Goal: Information Seeking & Learning: Learn about a topic

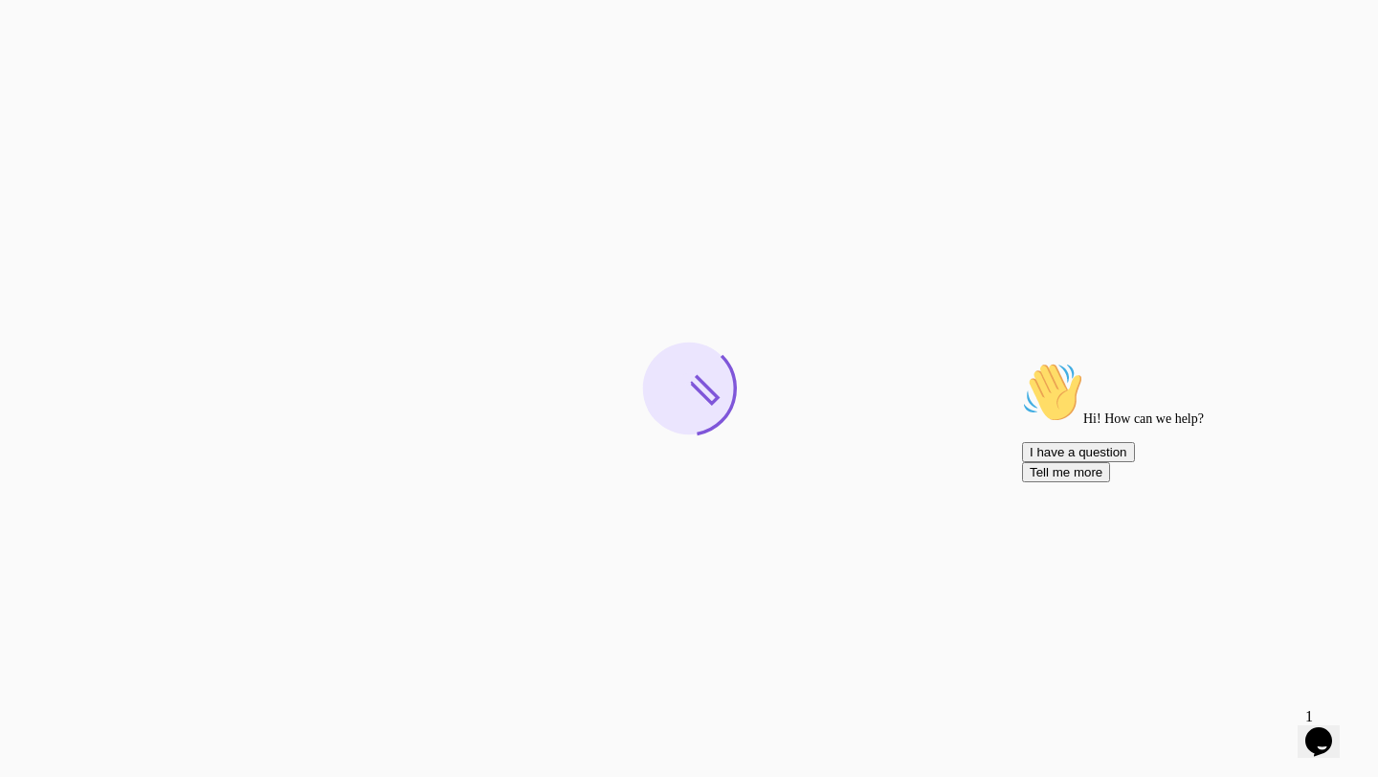
click at [1022, 362] on icon "Chat attention grabber" at bounding box center [1022, 362] width 0 height 0
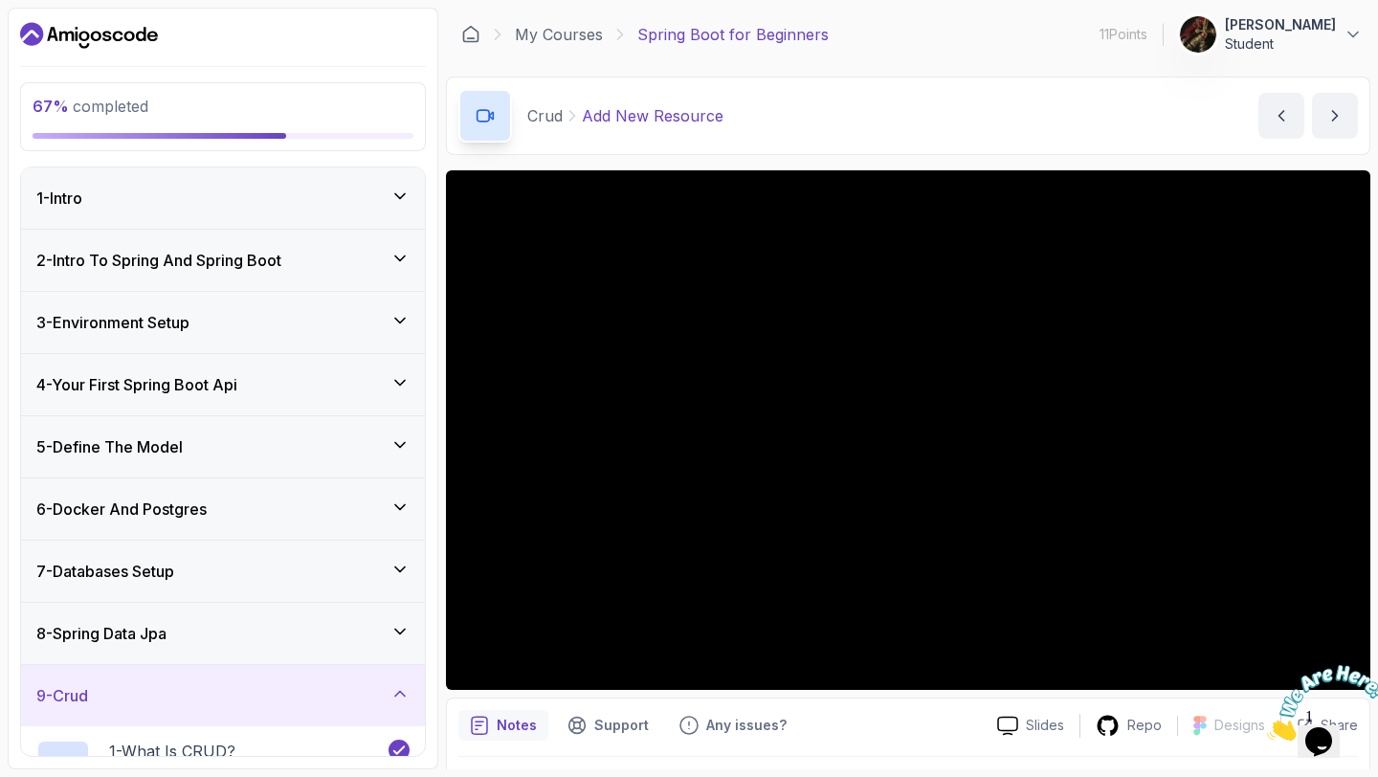
scroll to position [397, 0]
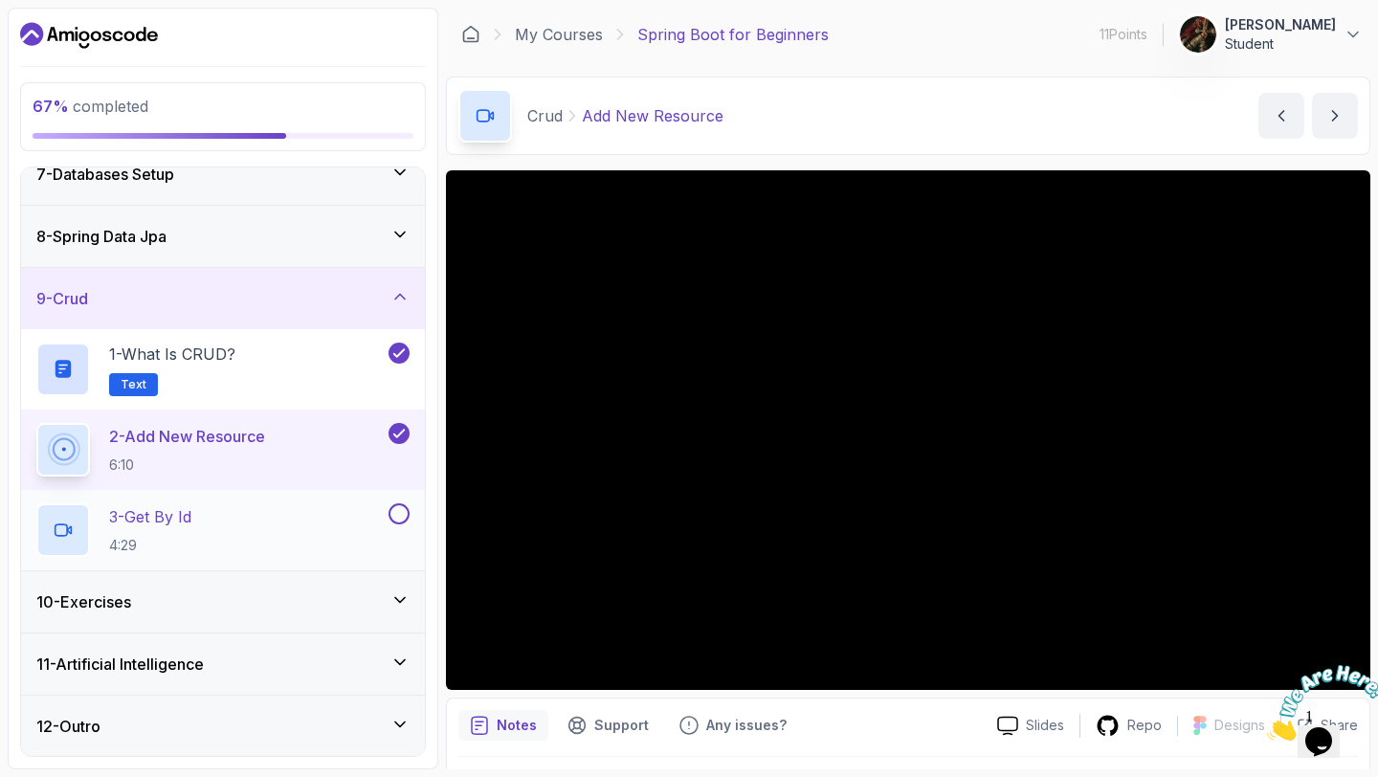
click at [244, 526] on div "3 - Get By Id 4:29" at bounding box center [210, 530] width 348 height 54
click at [151, 514] on p "3 - Get By Id" at bounding box center [150, 516] width 82 height 23
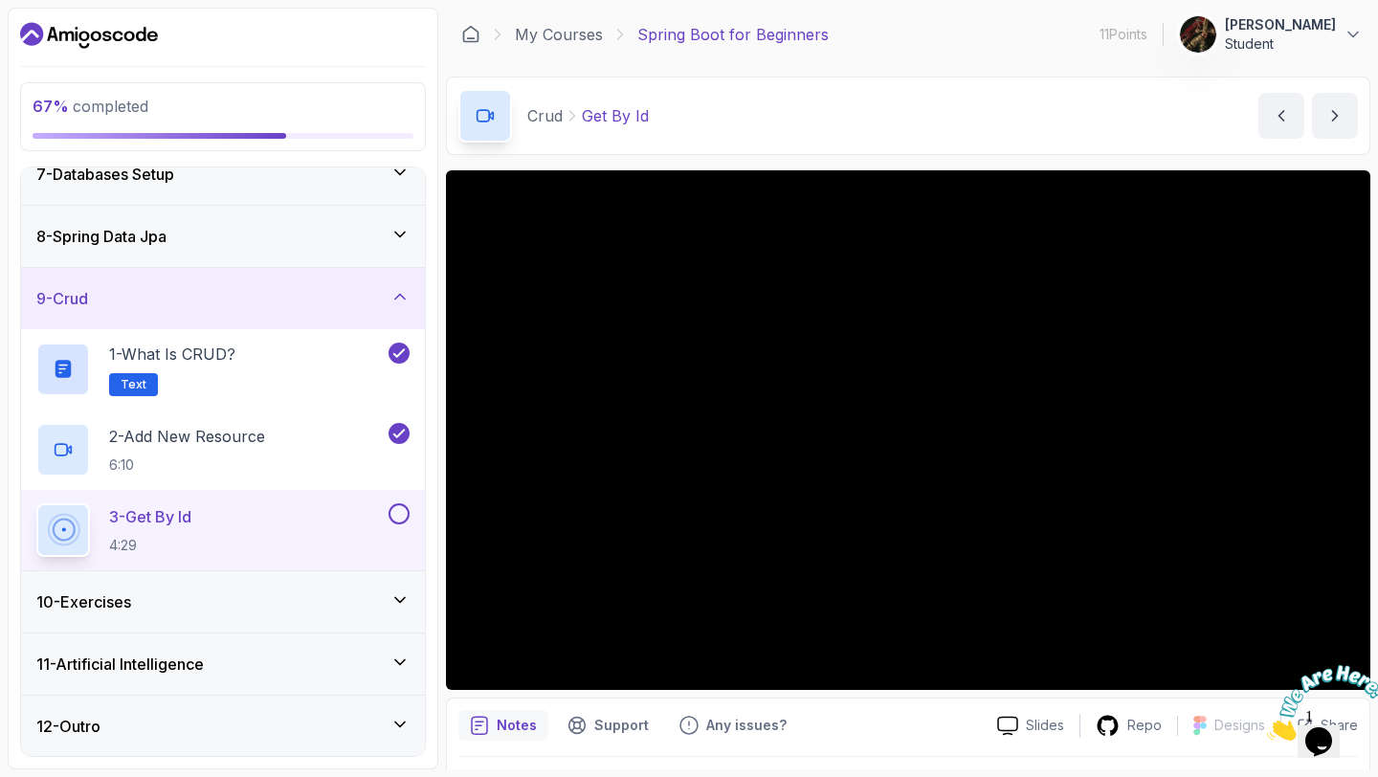
click at [1351, 665] on div at bounding box center [1318, 703] width 103 height 76
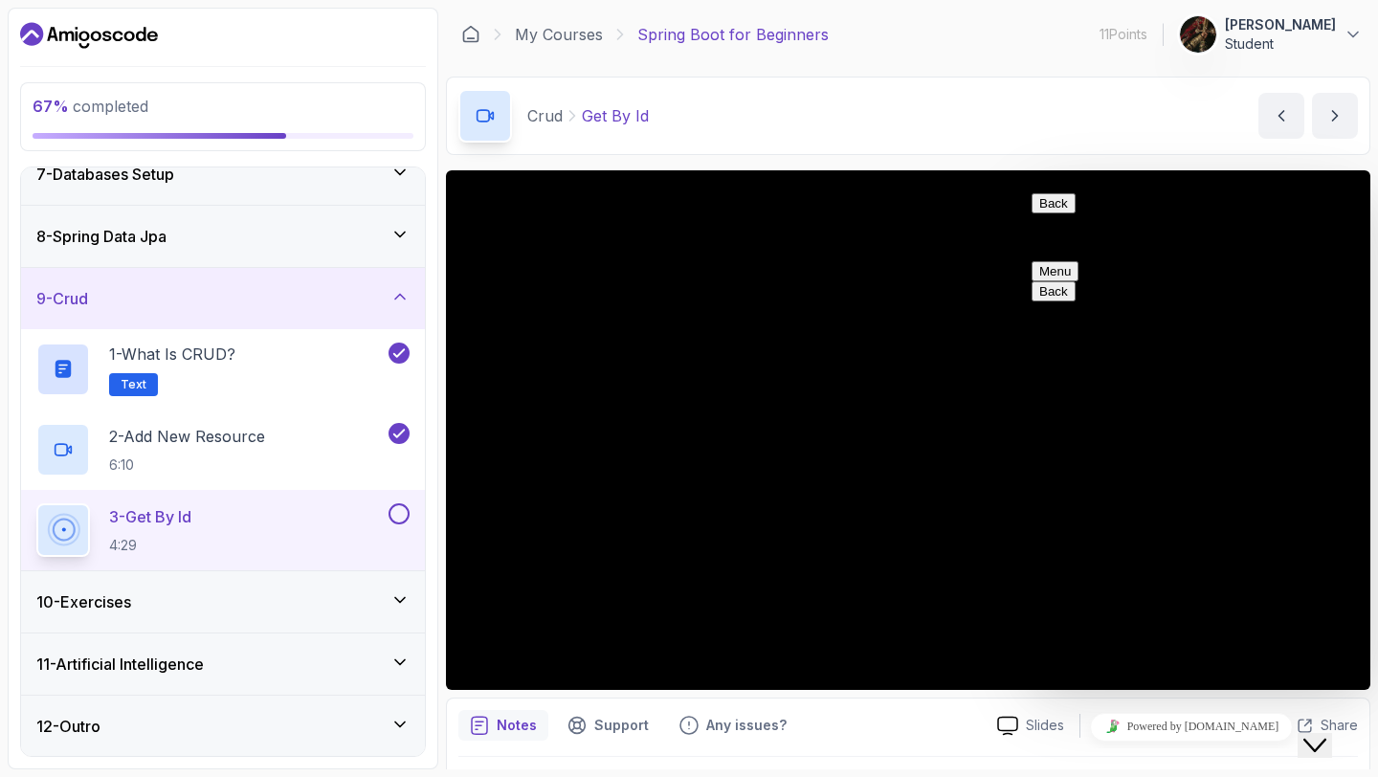
click at [1321, 734] on icon "Close Chat This icon closes the chat window." at bounding box center [1314, 745] width 23 height 23
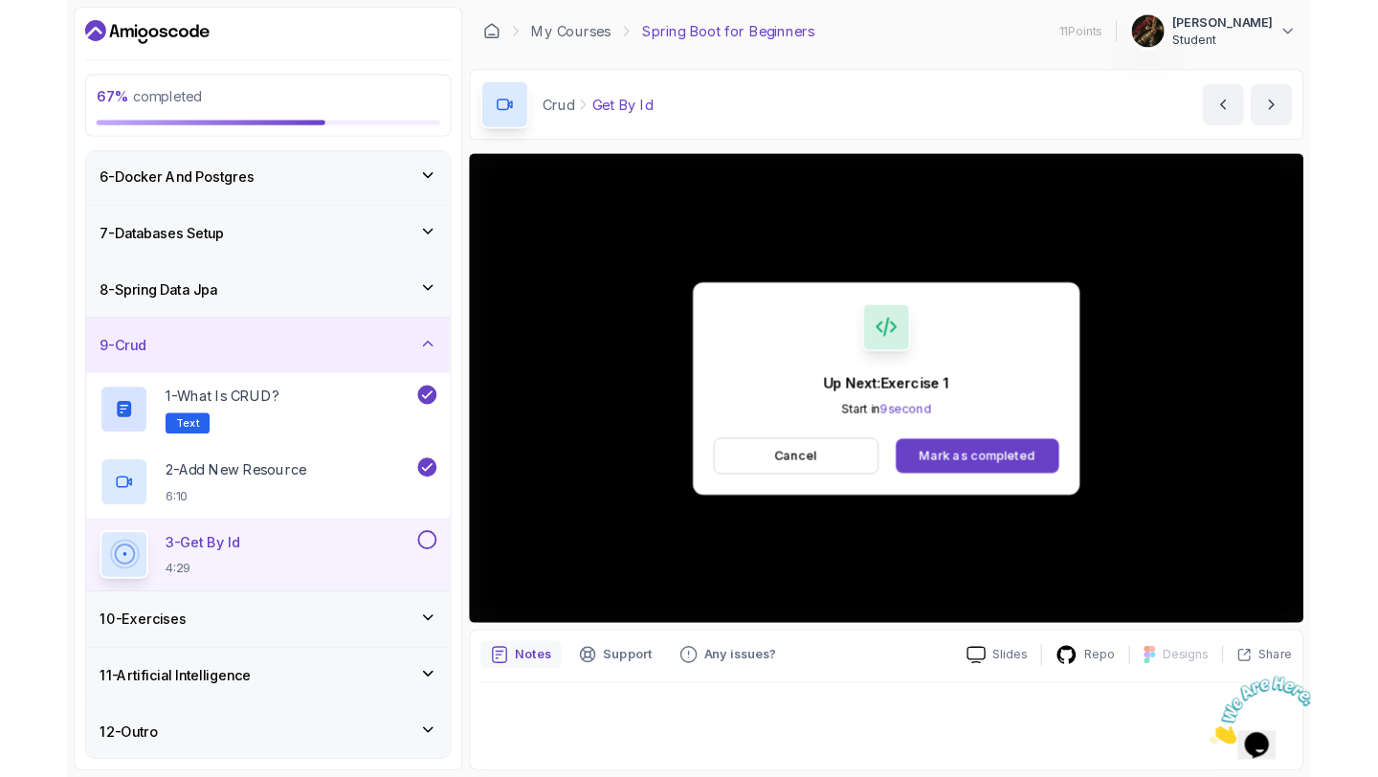
scroll to position [397, 0]
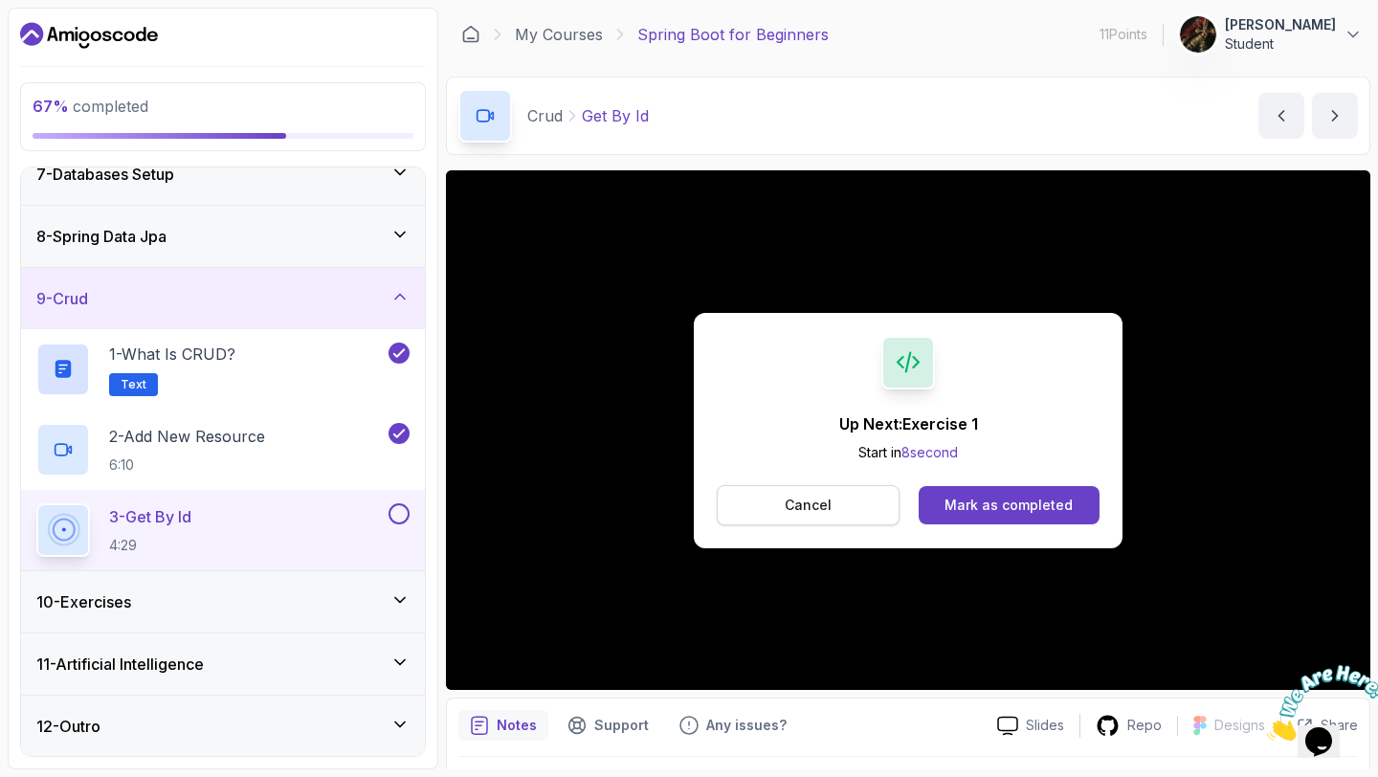
click at [832, 490] on button "Cancel" at bounding box center [808, 505] width 183 height 40
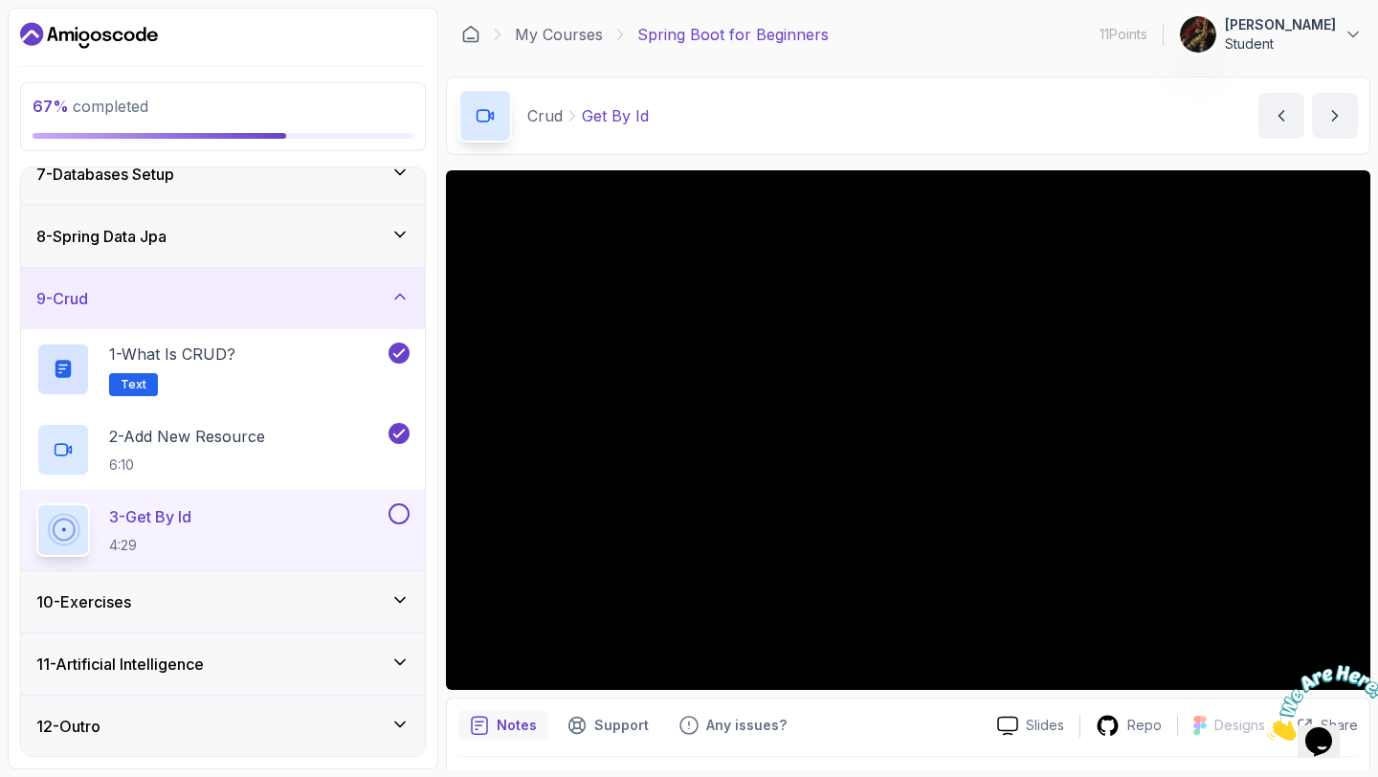
click at [399, 510] on button at bounding box center [399, 513] width 21 height 21
click at [390, 591] on icon at bounding box center [399, 599] width 19 height 19
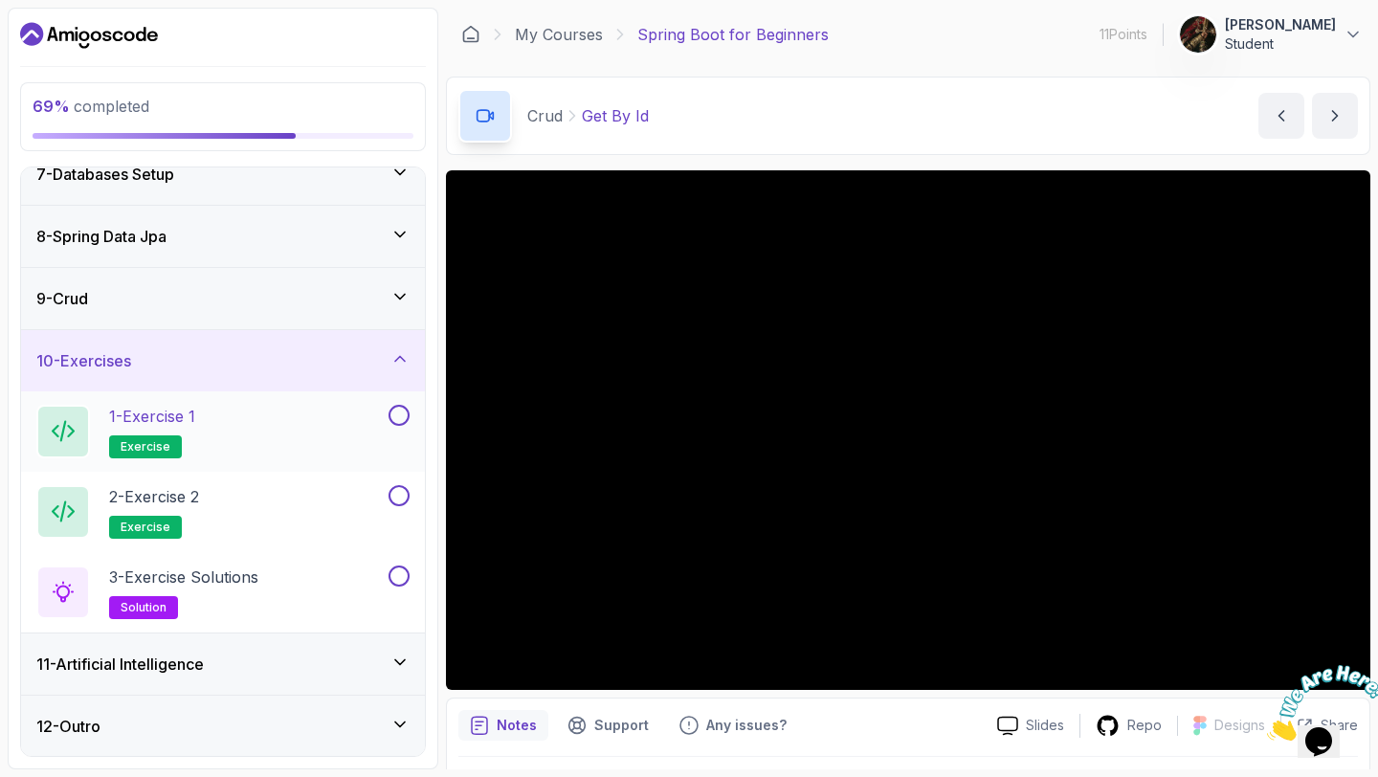
click at [210, 457] on div "1 - Exercise 1 exercise" at bounding box center [210, 432] width 348 height 54
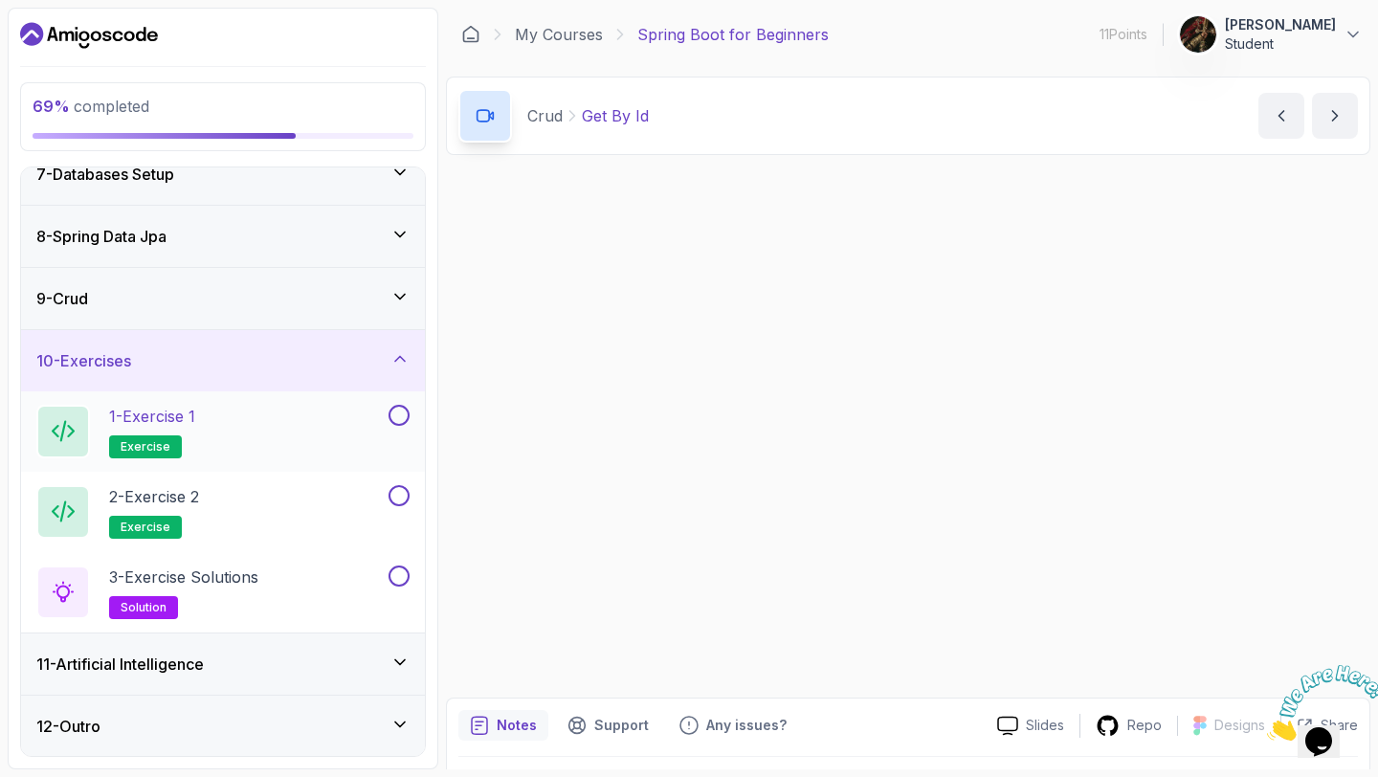
click at [127, 441] on span "exercise" at bounding box center [146, 446] width 50 height 15
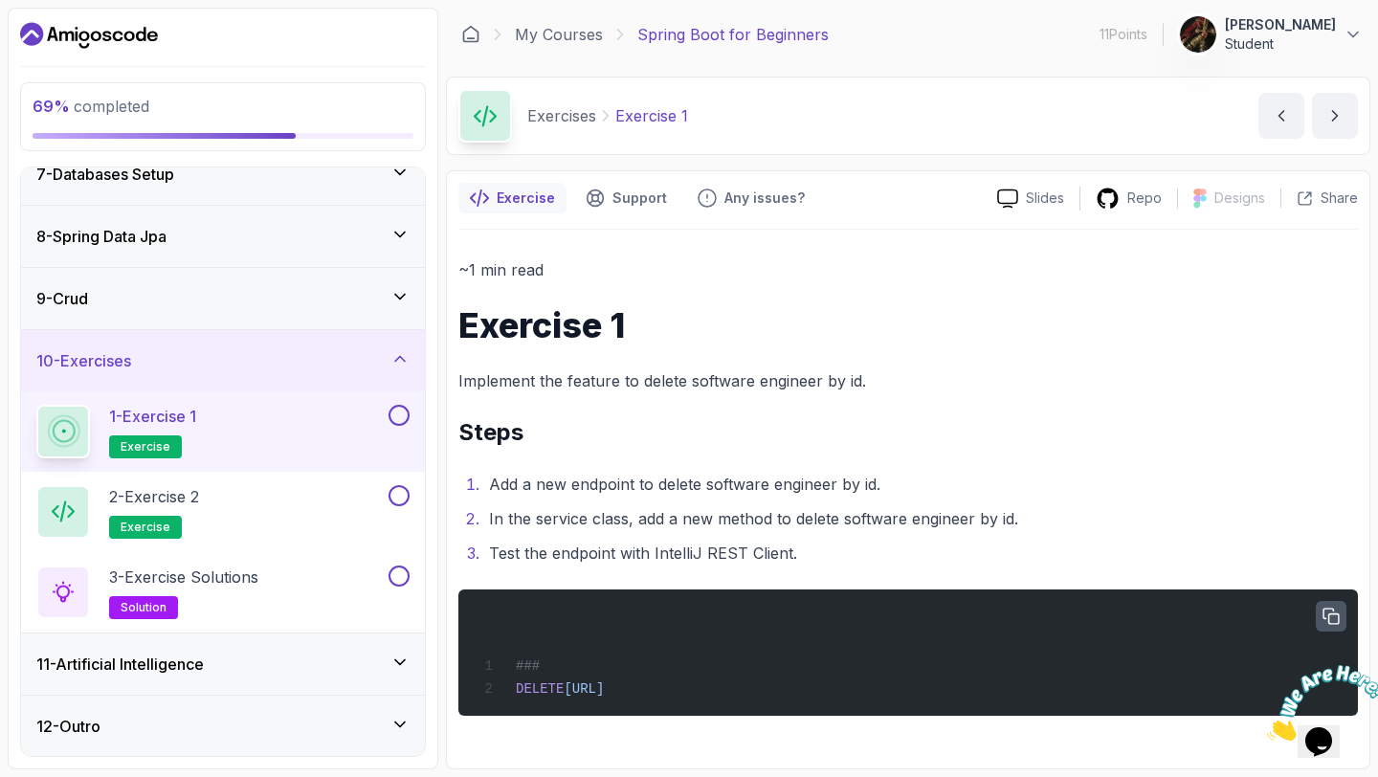
click at [1331, 620] on icon "button" at bounding box center [1331, 616] width 17 height 17
drag, startPoint x: 488, startPoint y: 514, endPoint x: 965, endPoint y: 526, distance: 476.8
click at [965, 526] on li "In the service class, add a new method to delete software engineer by id." at bounding box center [920, 518] width 875 height 27
drag, startPoint x: 965, startPoint y: 526, endPoint x: 987, endPoint y: 526, distance: 22.0
click at [965, 526] on li "In the service class, add a new method to delete software engineer by id." at bounding box center [920, 518] width 875 height 27
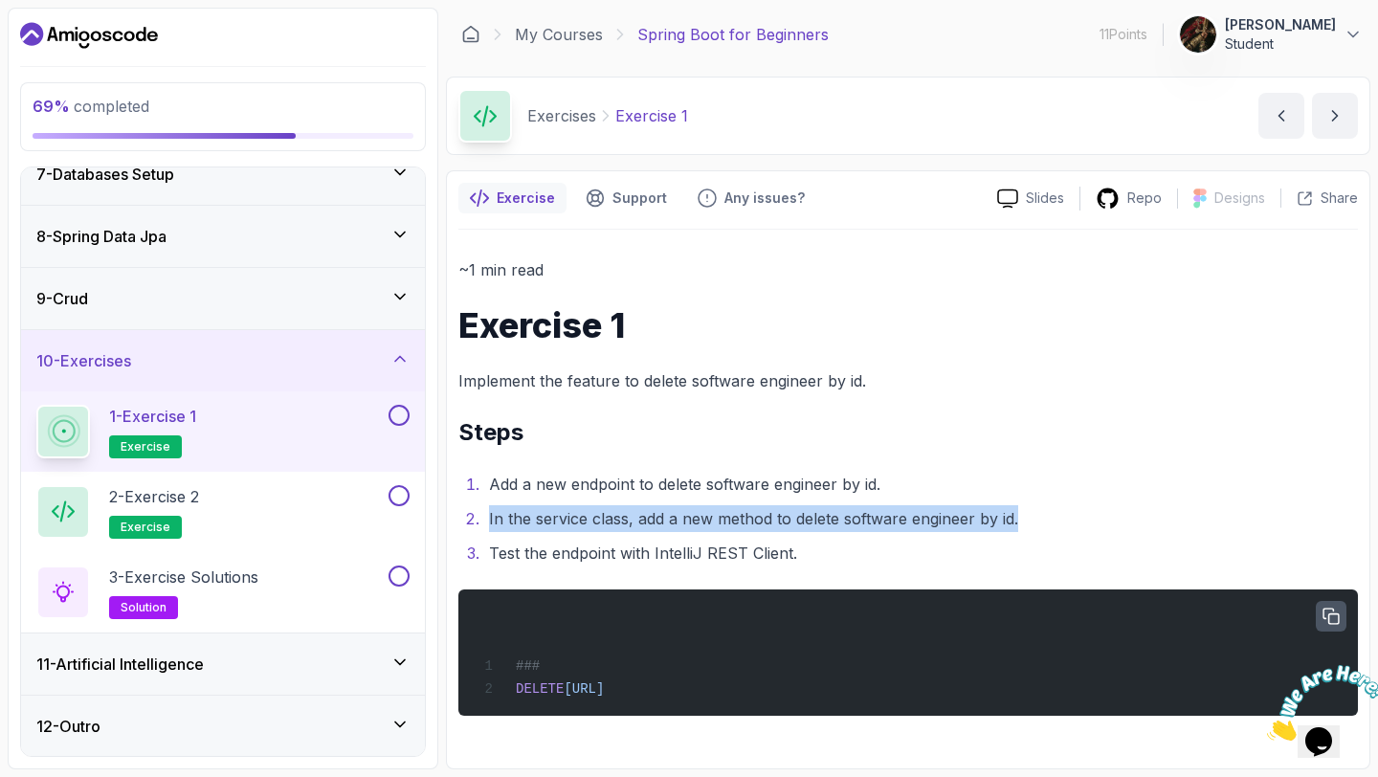
drag, startPoint x: 1028, startPoint y: 518, endPoint x: 483, endPoint y: 515, distance: 544.6
click at [483, 516] on li "In the service class, add a new method to delete software engineer by id." at bounding box center [920, 518] width 875 height 27
copy li "In the service class, add a new method to delete software engineer by id."
click at [400, 418] on button at bounding box center [399, 415] width 21 height 21
click at [398, 417] on icon at bounding box center [398, 415] width 17 height 19
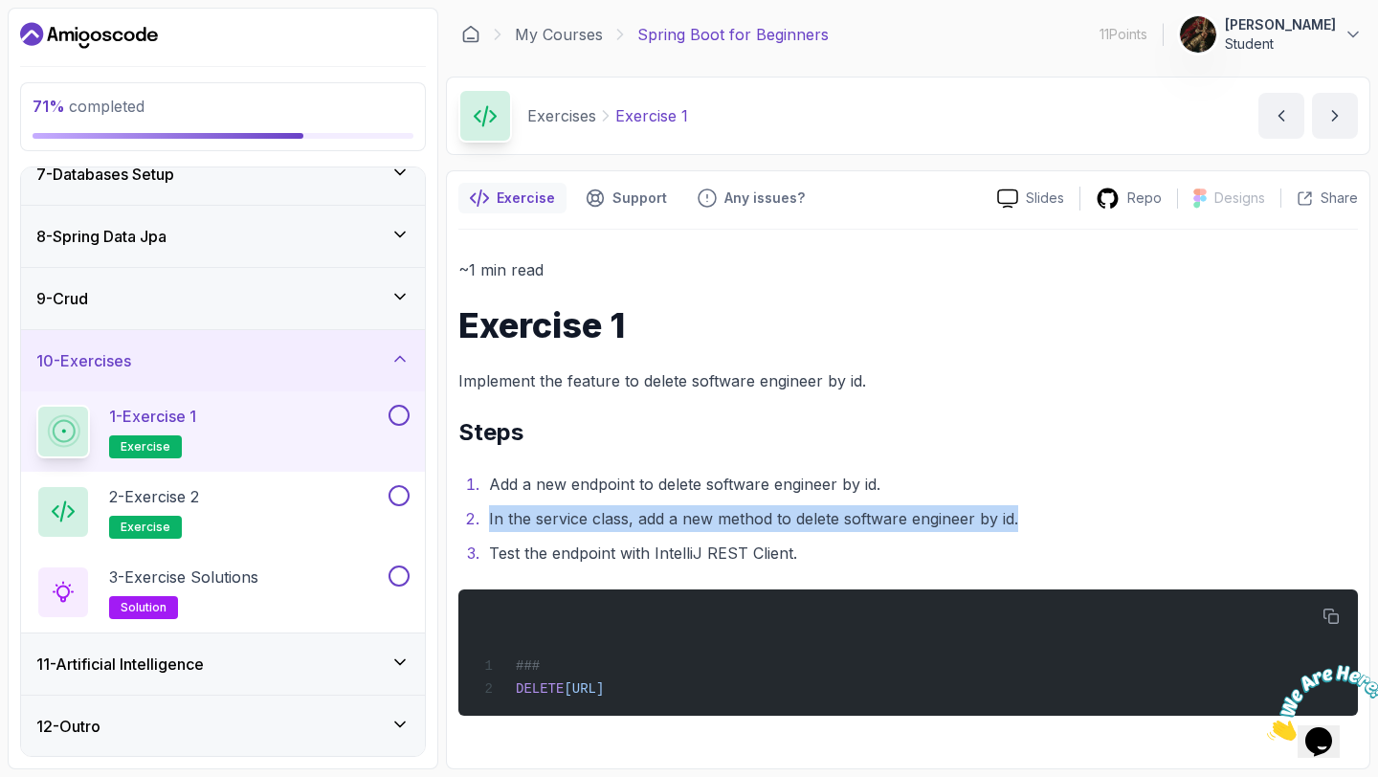
click at [398, 417] on button at bounding box center [399, 415] width 21 height 21
click at [1326, 116] on icon "next content" at bounding box center [1335, 115] width 19 height 19
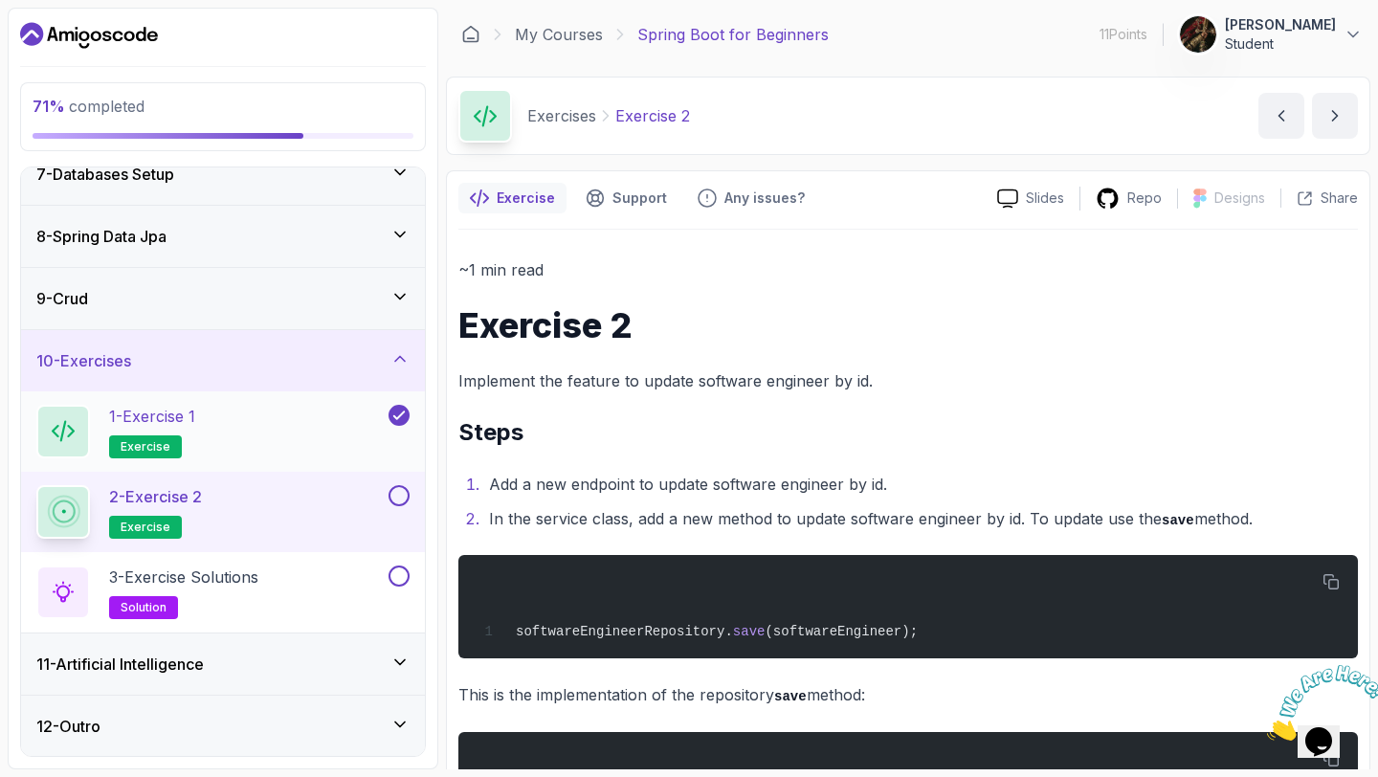
scroll to position [115, 0]
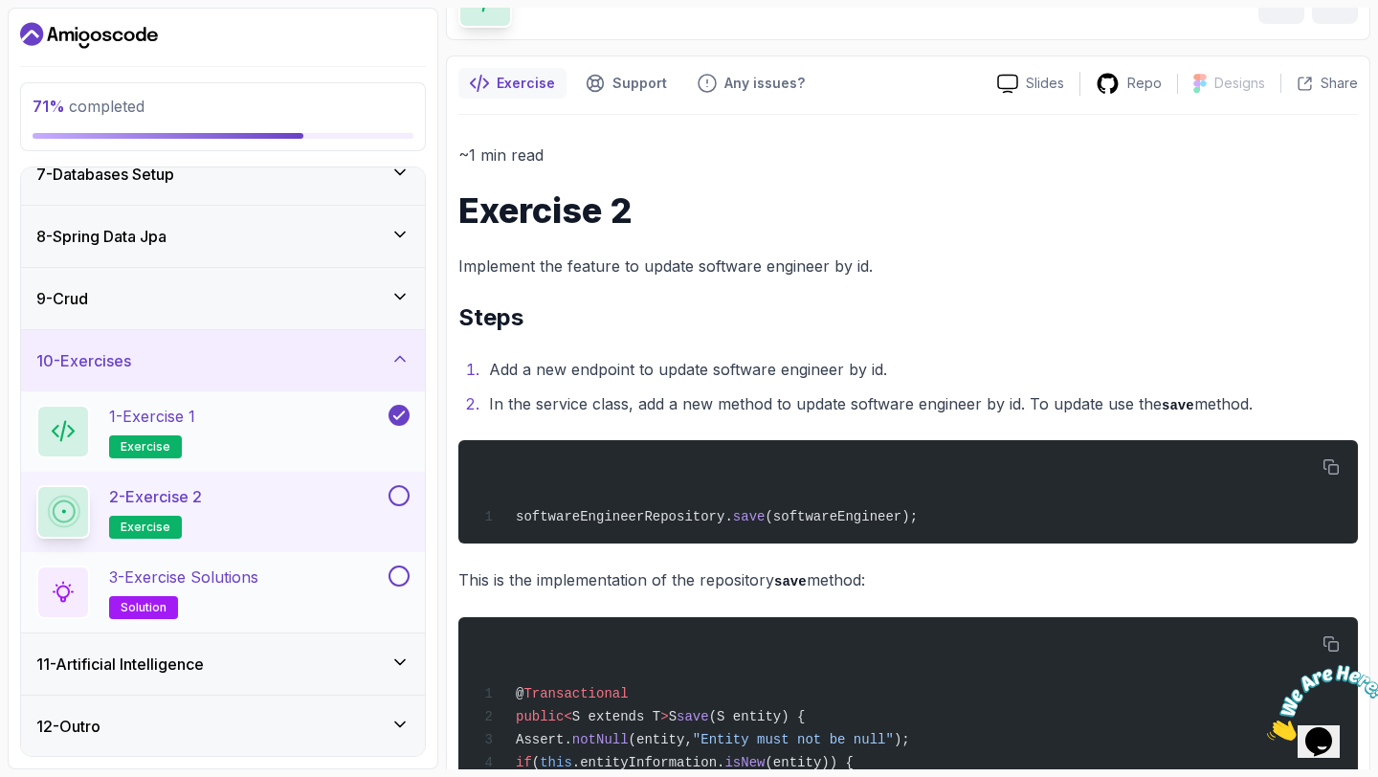
click at [298, 607] on div "3 - Exercise Solutions solution" at bounding box center [210, 593] width 348 height 54
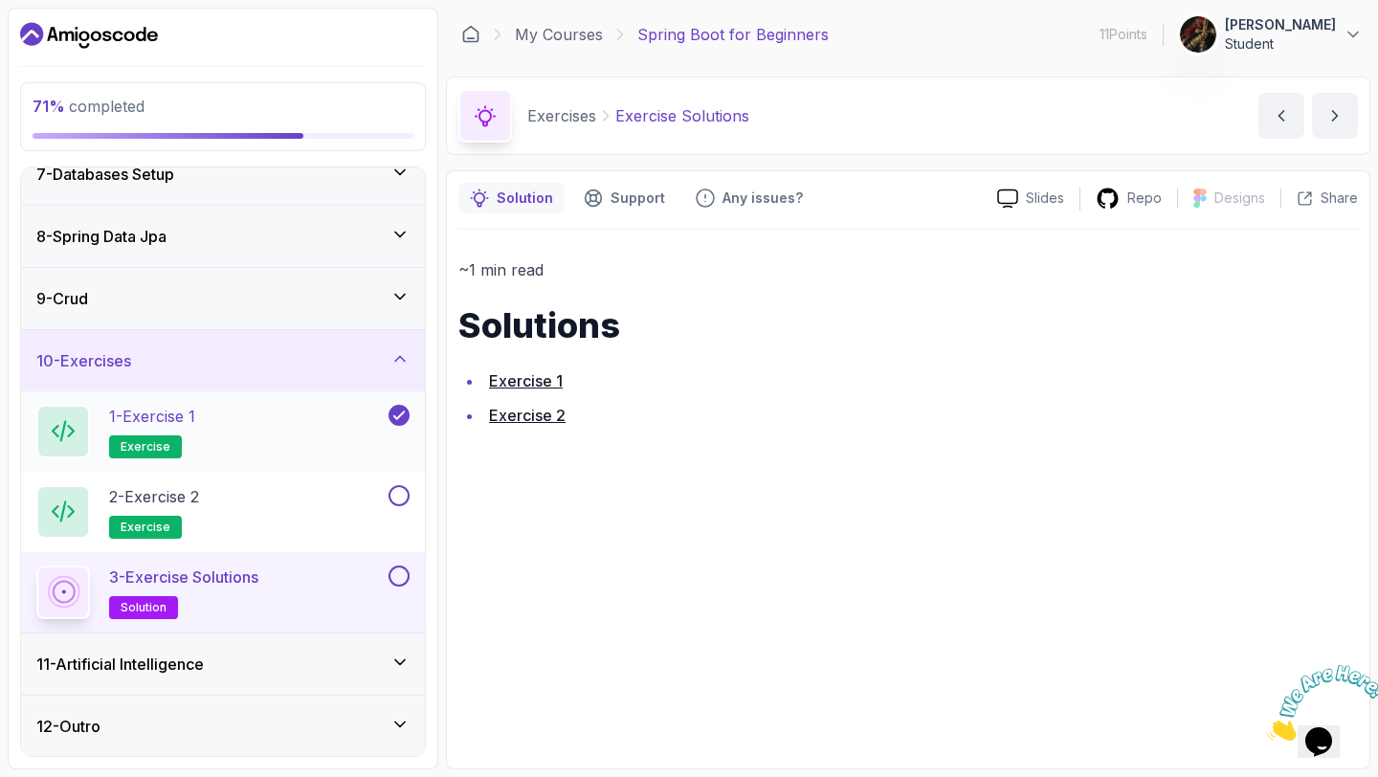
click at [518, 373] on link "Exercise 1" at bounding box center [526, 380] width 74 height 19
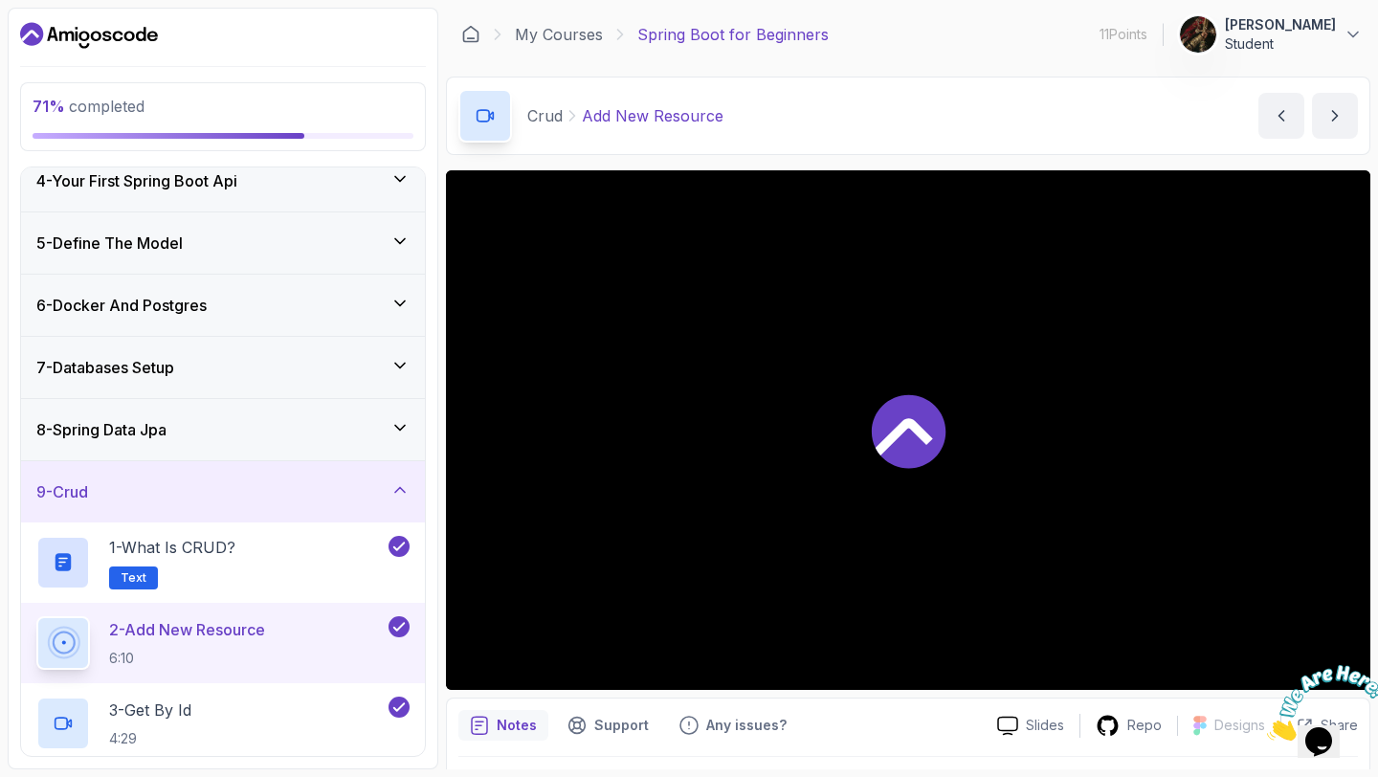
scroll to position [384, 0]
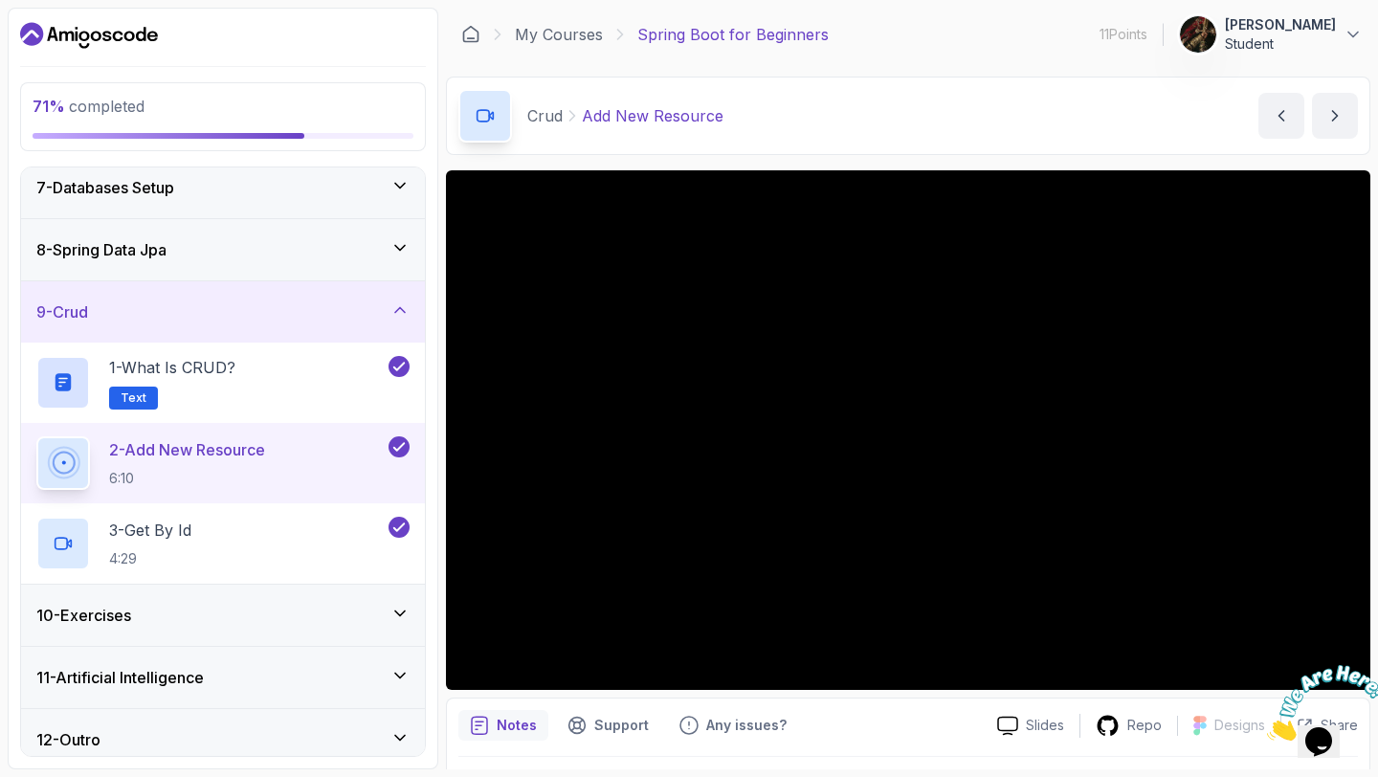
click at [306, 613] on div "10 - Exercises" at bounding box center [222, 615] width 373 height 23
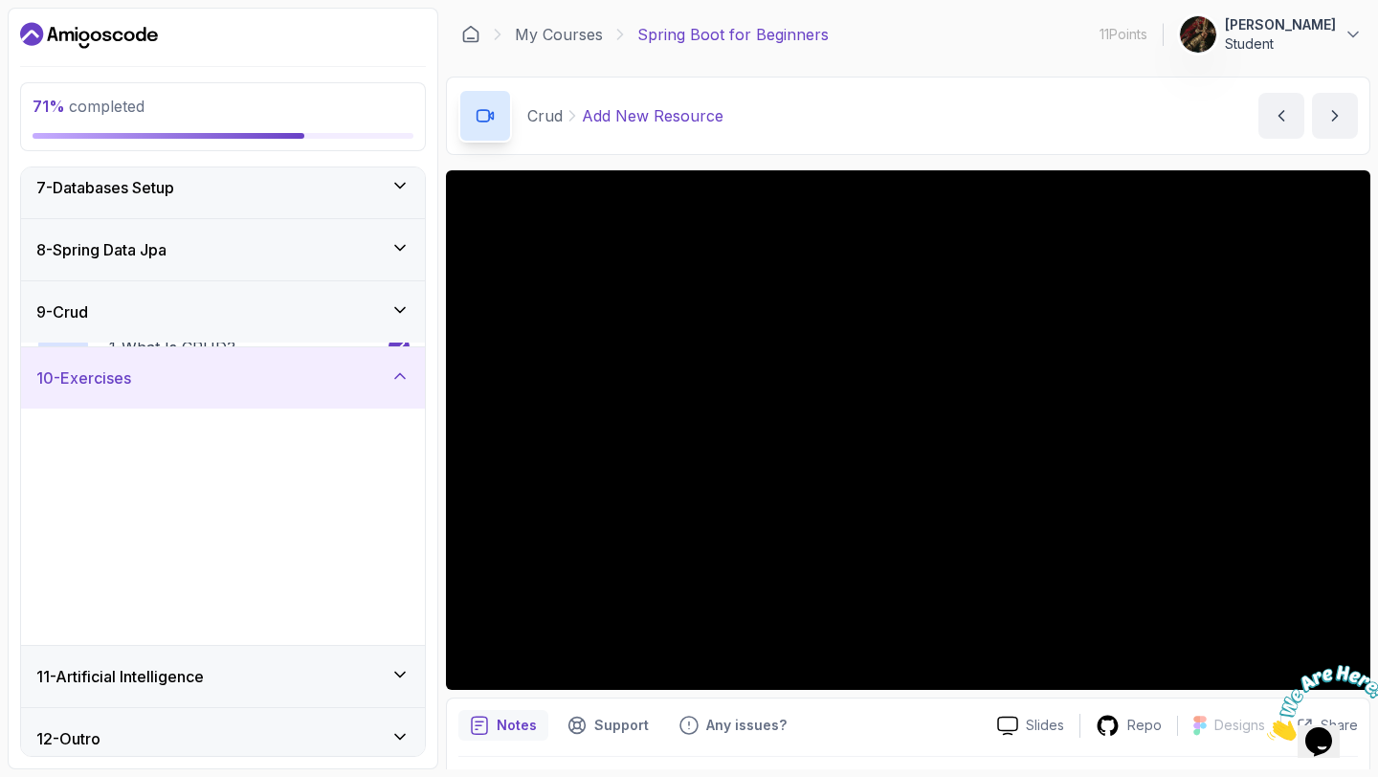
scroll to position [397, 0]
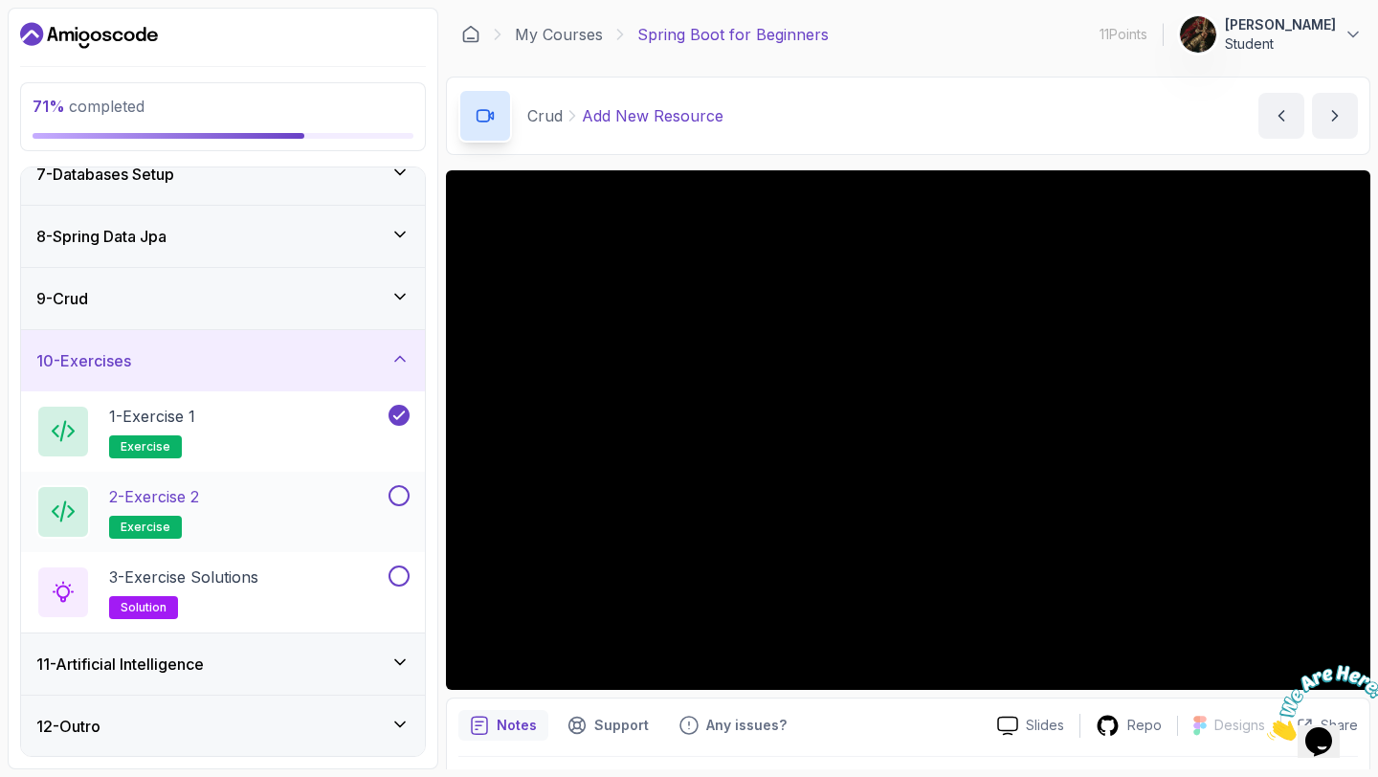
click at [395, 496] on button at bounding box center [399, 495] width 21 height 21
click at [401, 493] on icon at bounding box center [399, 496] width 11 height 8
click at [401, 493] on button at bounding box center [399, 495] width 21 height 21
click at [401, 567] on button at bounding box center [399, 576] width 21 height 21
click at [396, 653] on icon at bounding box center [399, 662] width 19 height 19
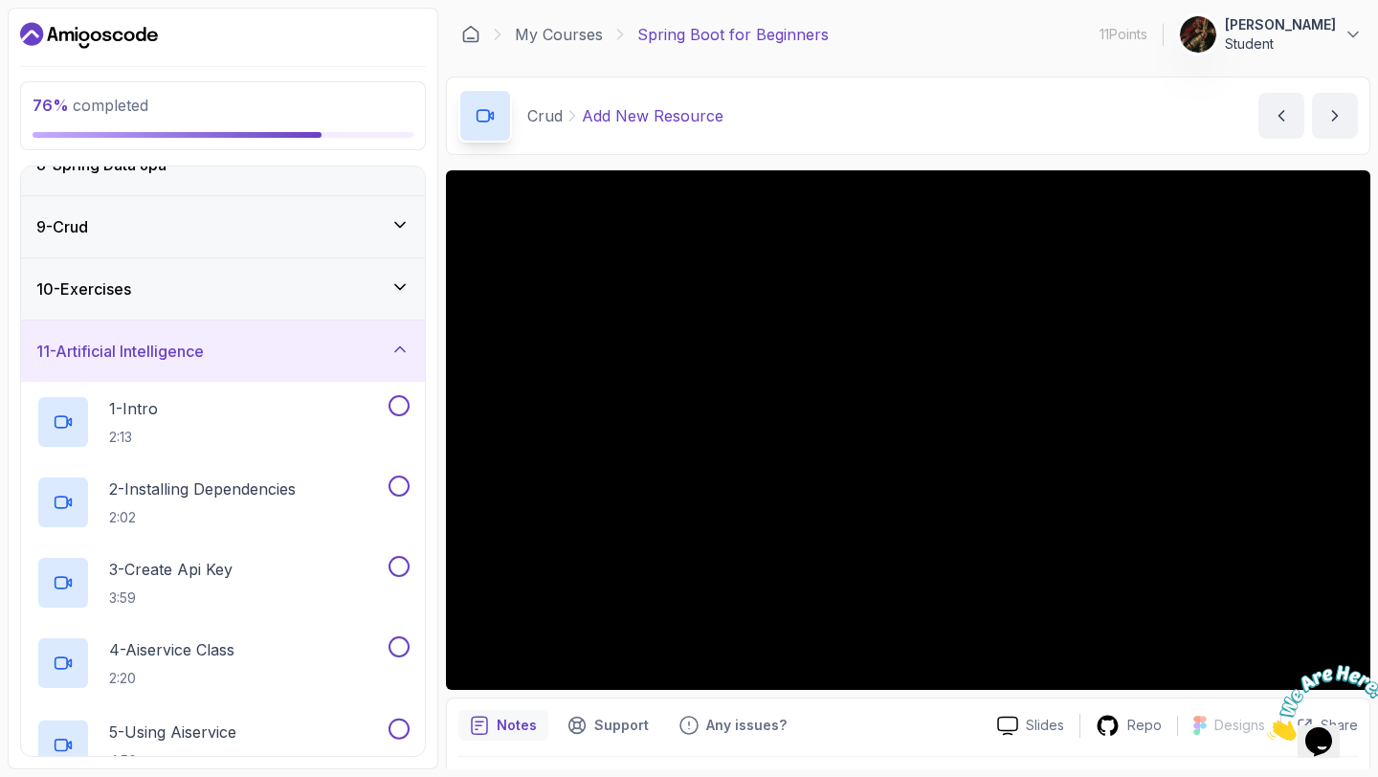
scroll to position [476, 0]
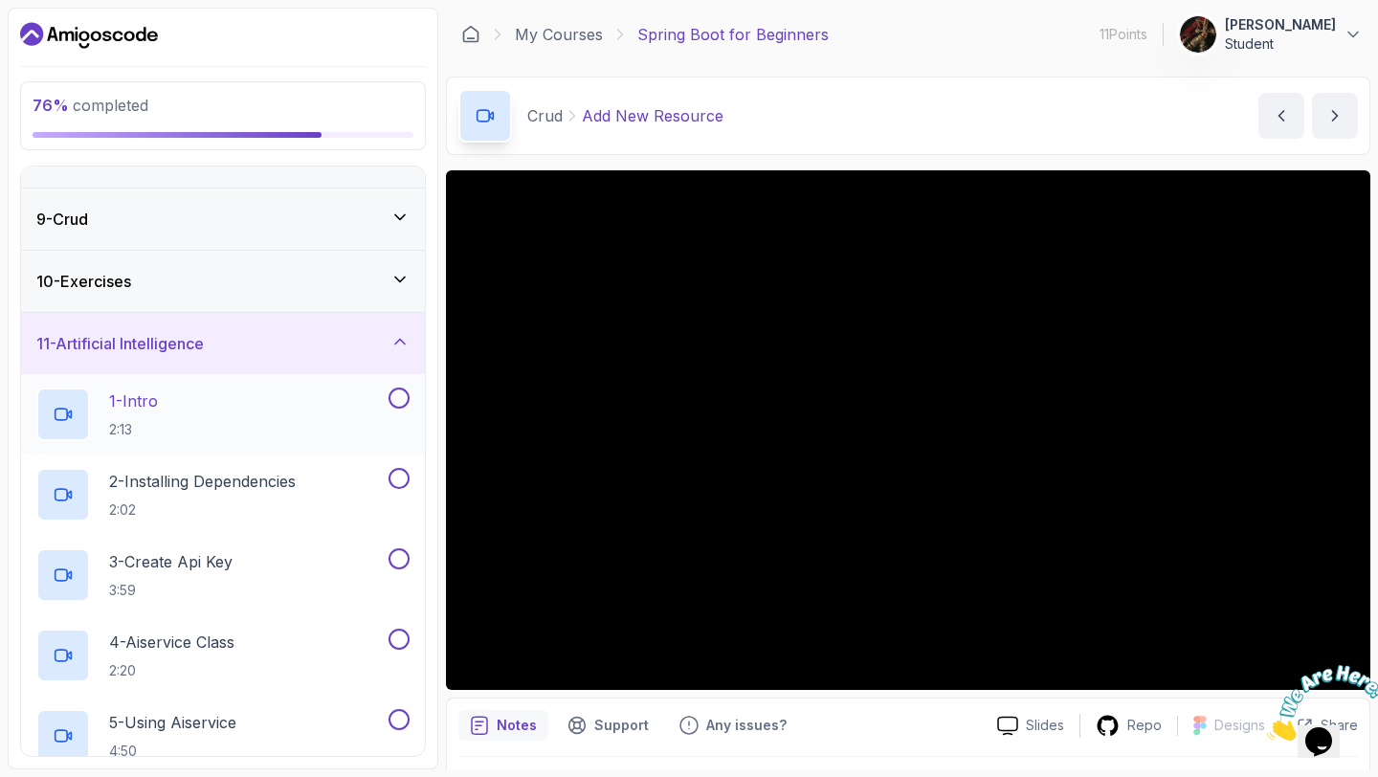
click at [274, 421] on div "1 - Intro 2:13" at bounding box center [210, 415] width 348 height 54
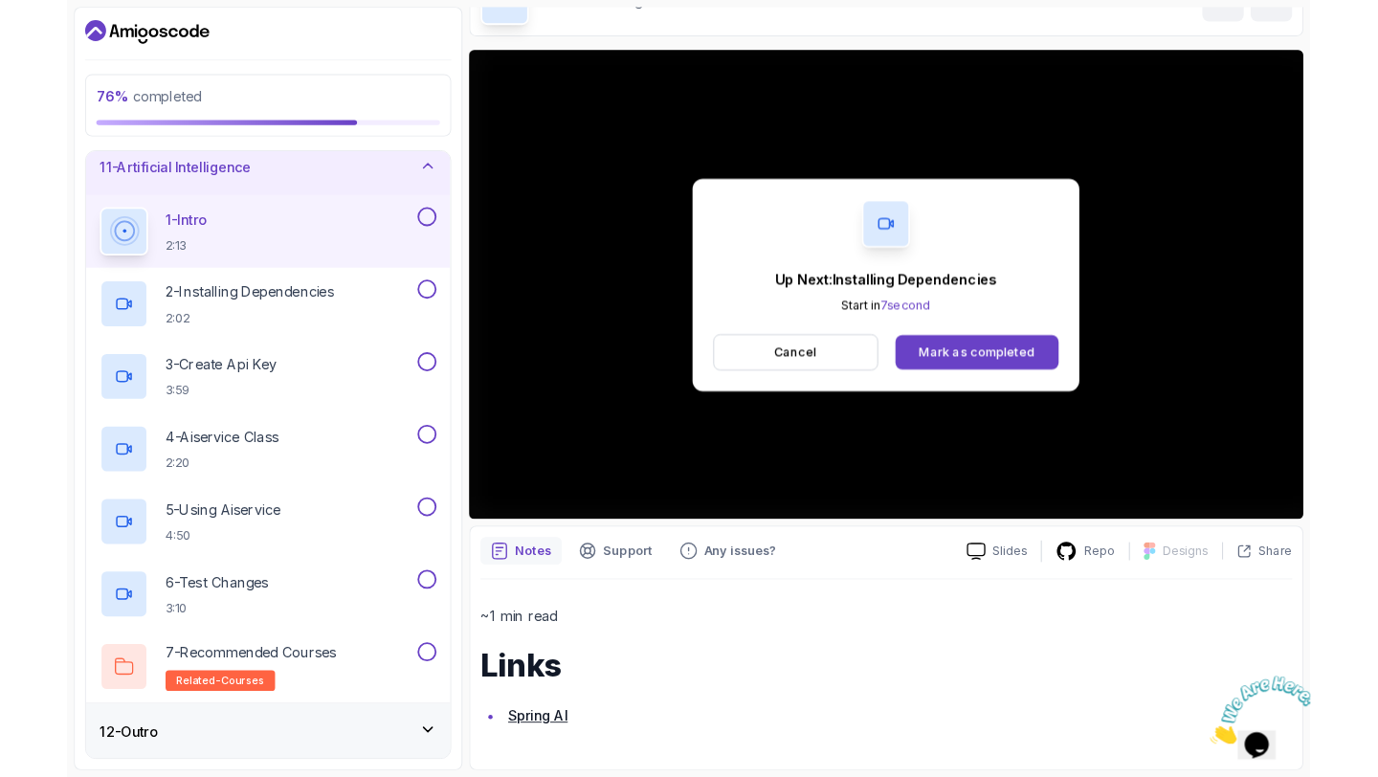
scroll to position [650, 0]
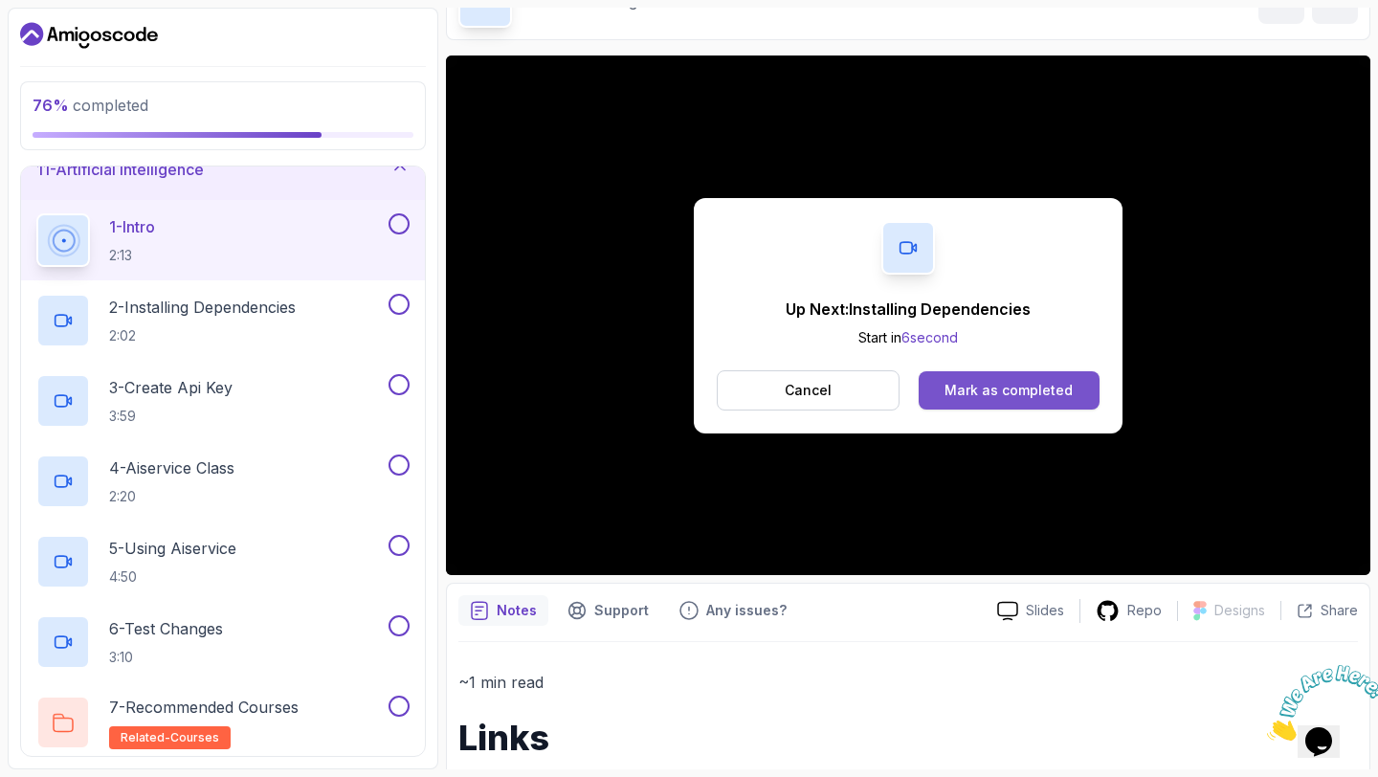
click at [981, 389] on div "Mark as completed" at bounding box center [1009, 390] width 128 height 19
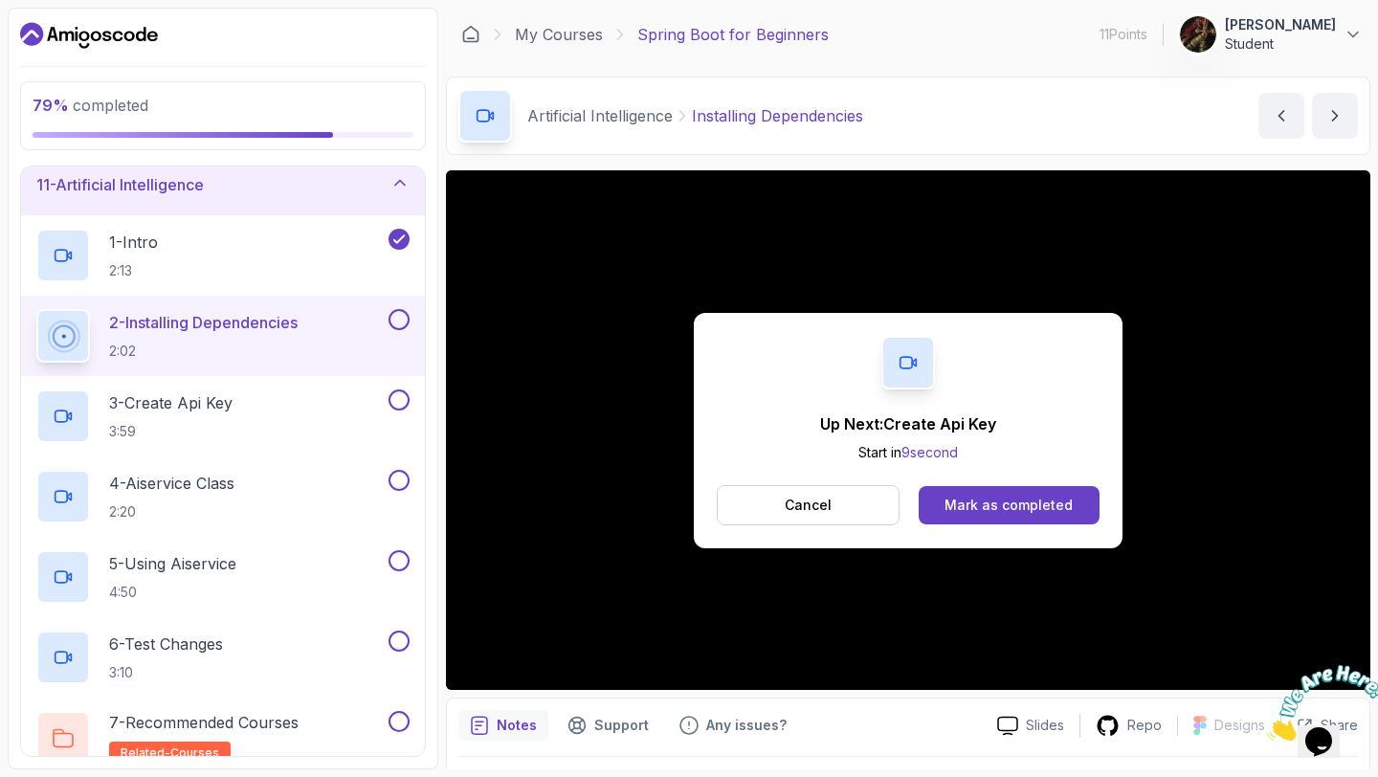
scroll to position [719, 0]
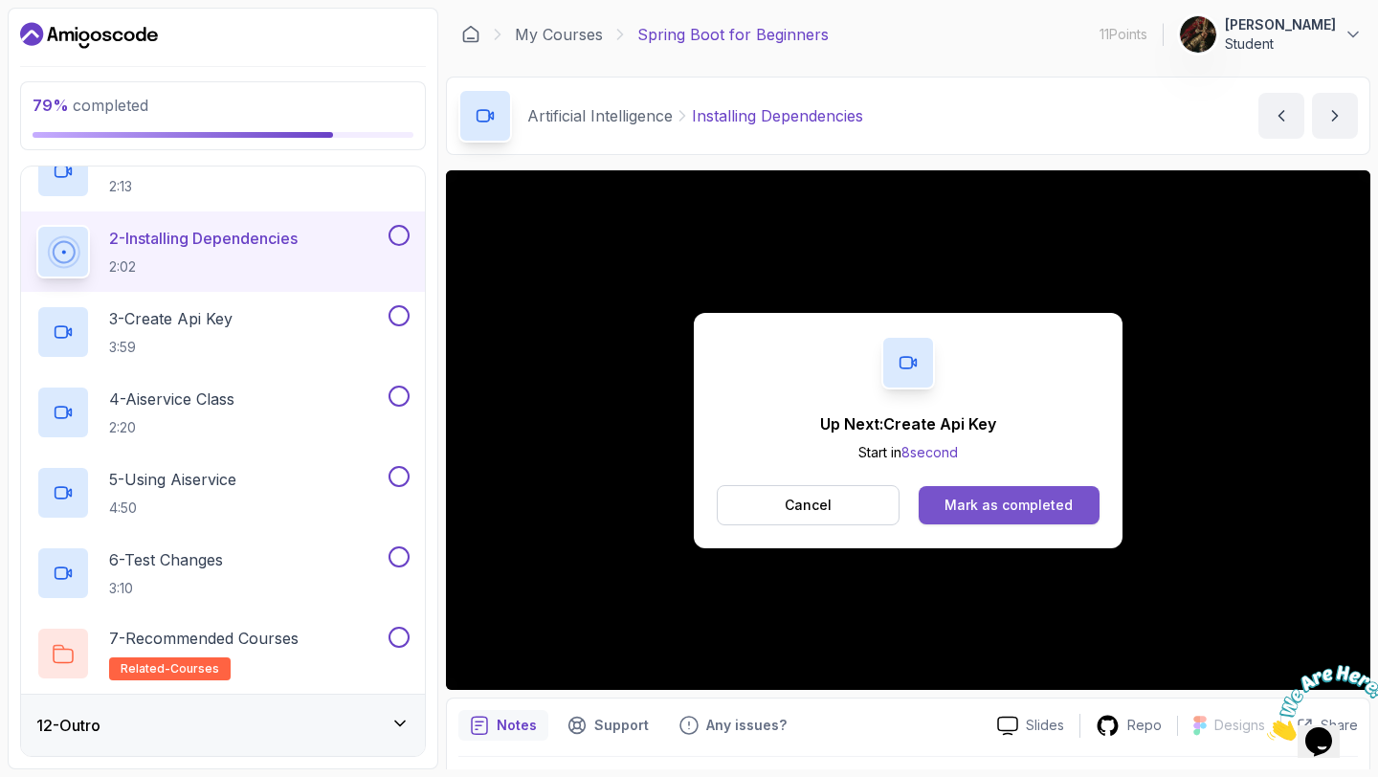
click at [994, 508] on div "Mark as completed" at bounding box center [1009, 505] width 128 height 19
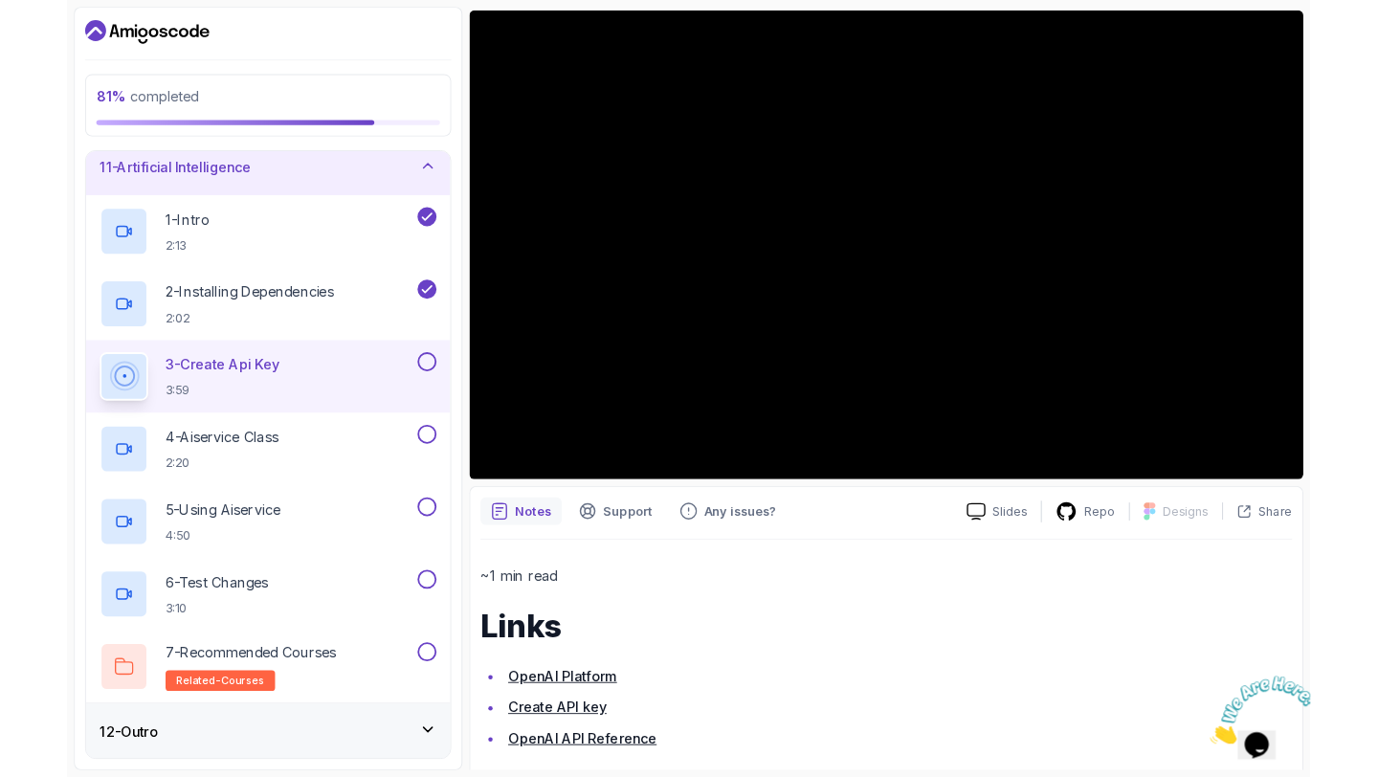
scroll to position [719, 0]
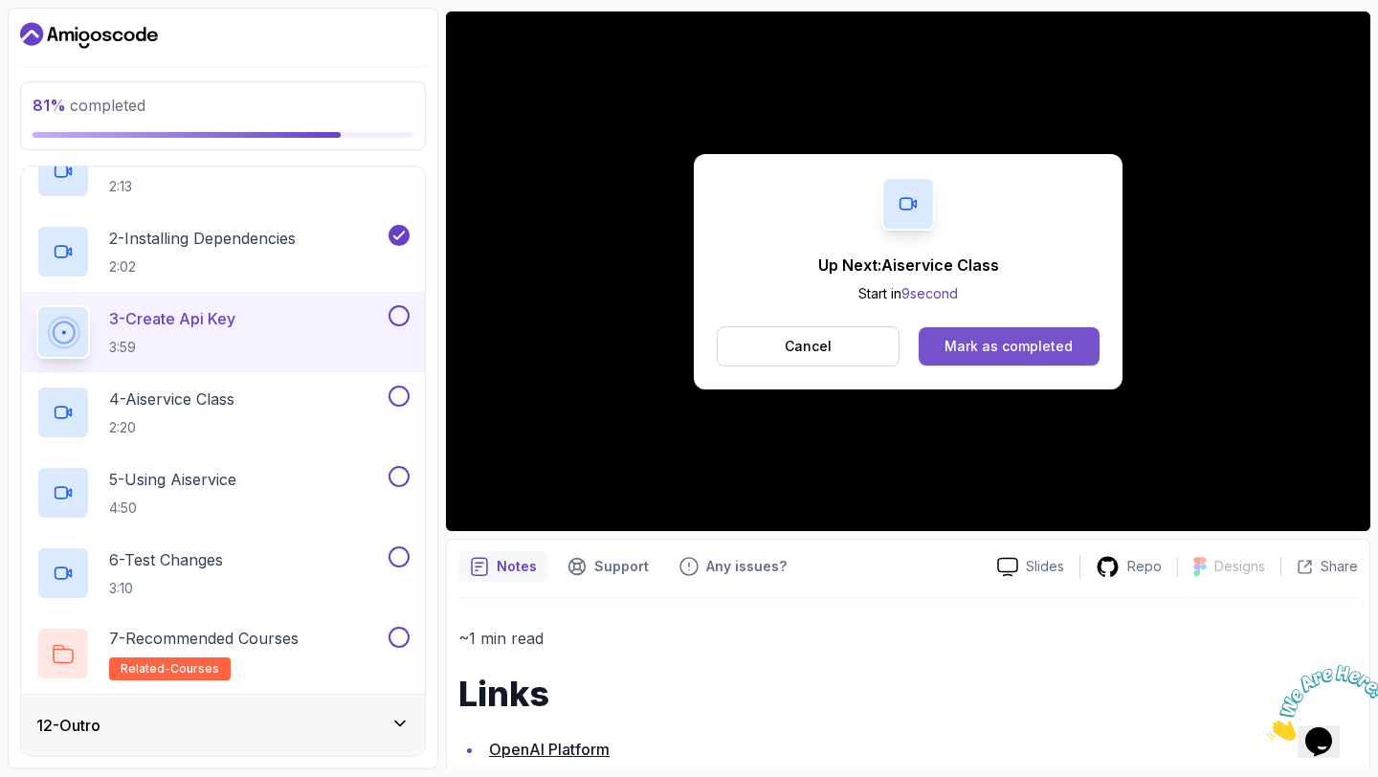
click at [968, 349] on div "Mark as completed" at bounding box center [1009, 346] width 128 height 19
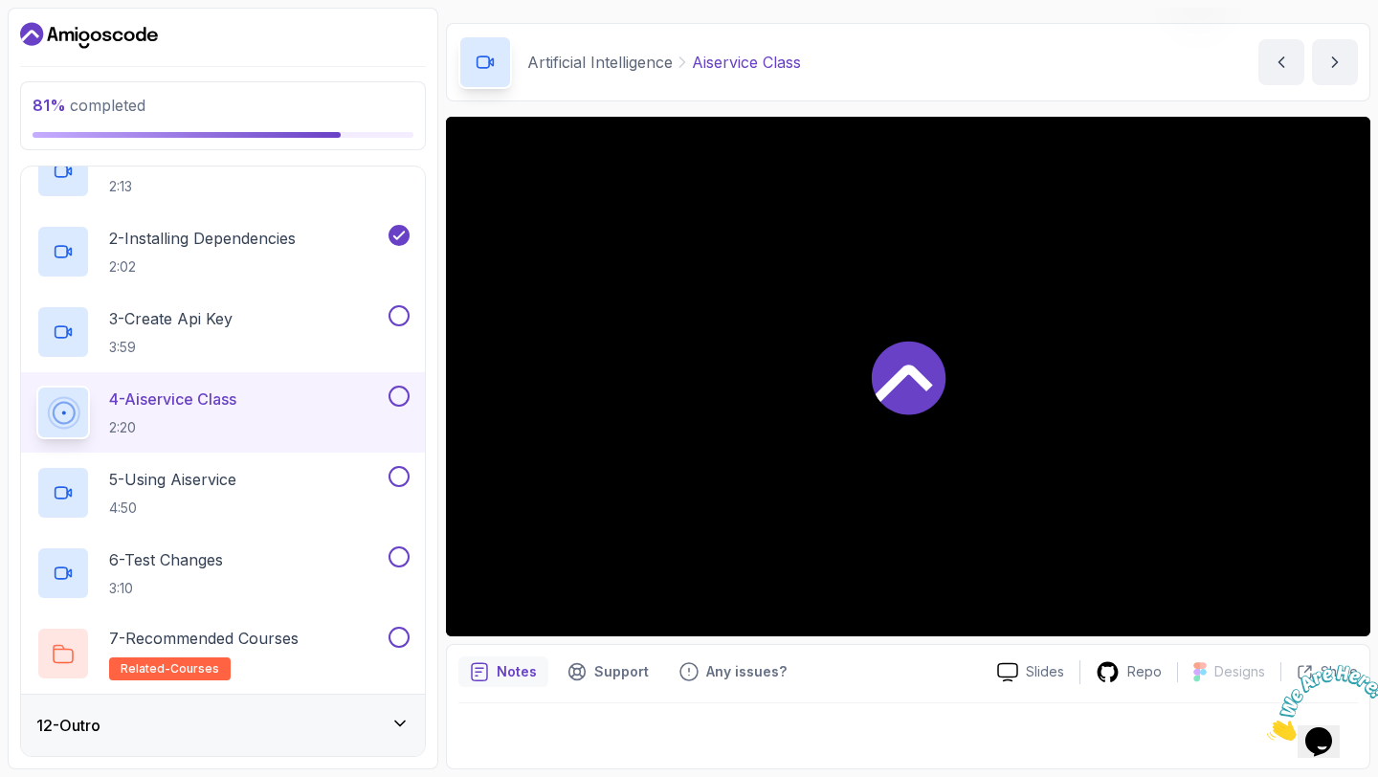
scroll to position [54, 0]
click at [395, 726] on icon at bounding box center [399, 723] width 19 height 19
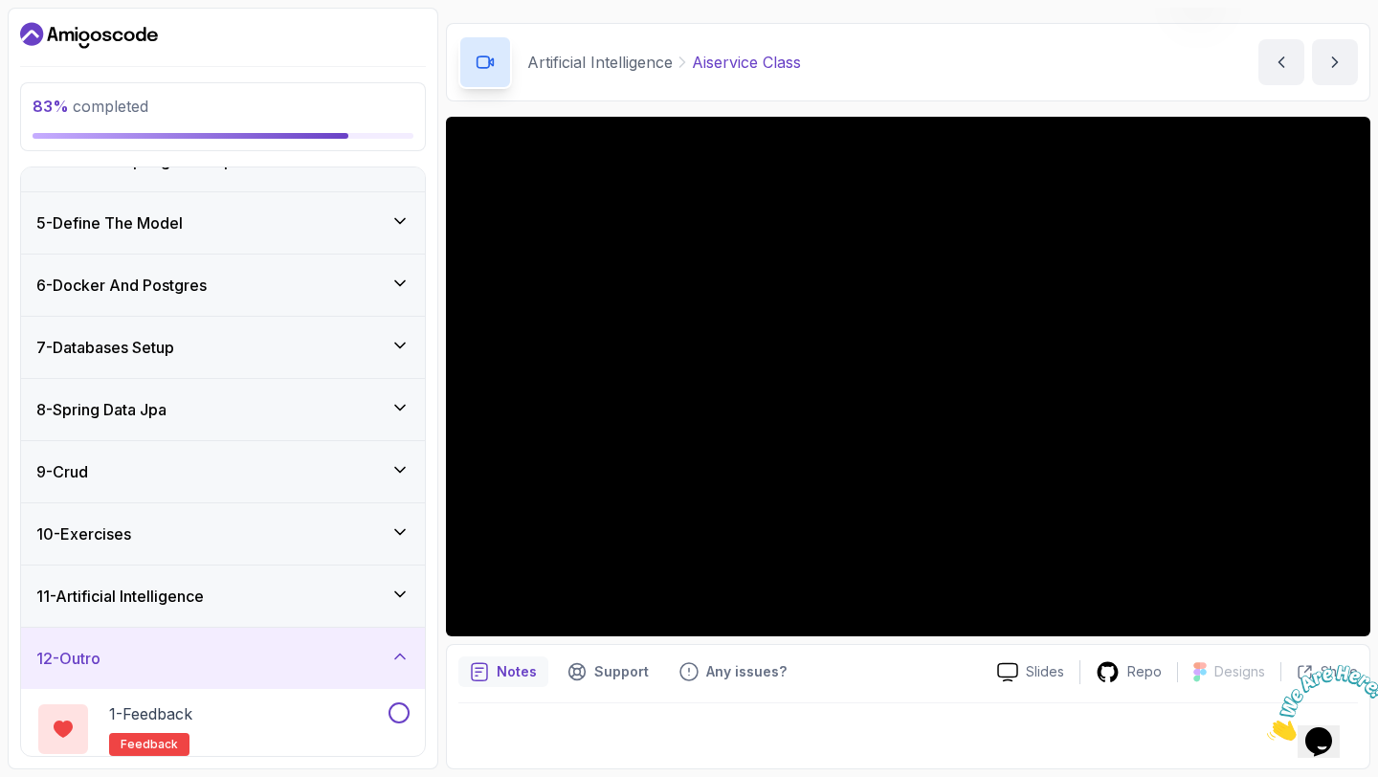
scroll to position [317, 0]
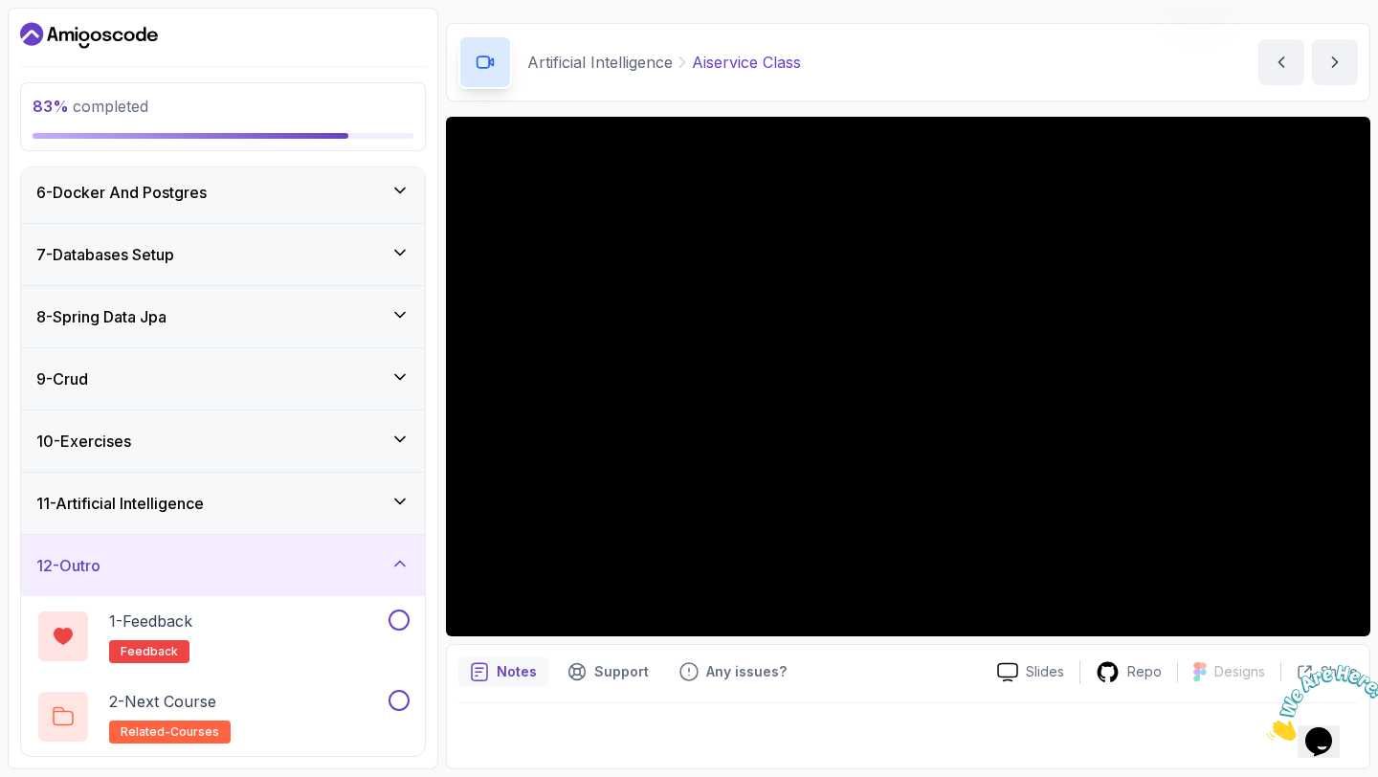
click at [412, 502] on div "11 - Artificial Intelligence" at bounding box center [223, 503] width 404 height 61
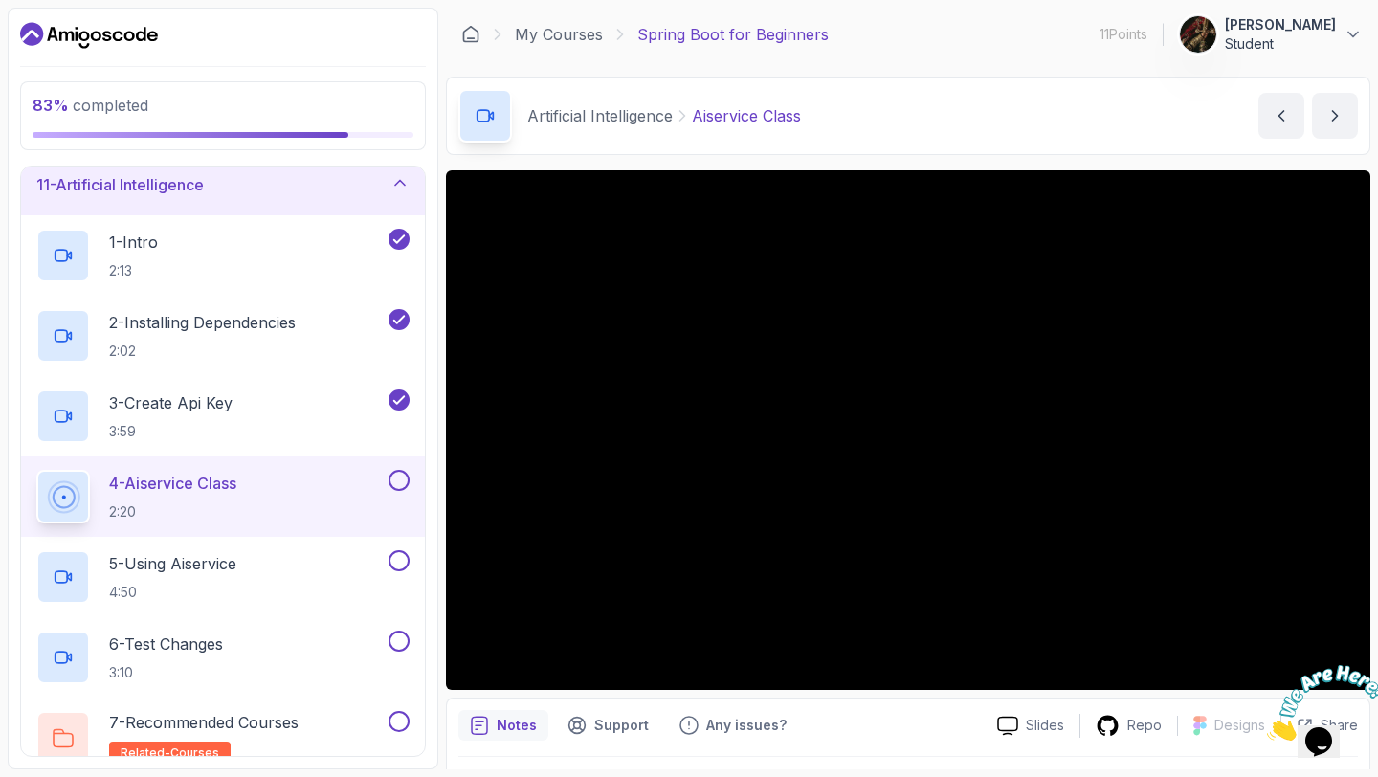
scroll to position [719, 0]
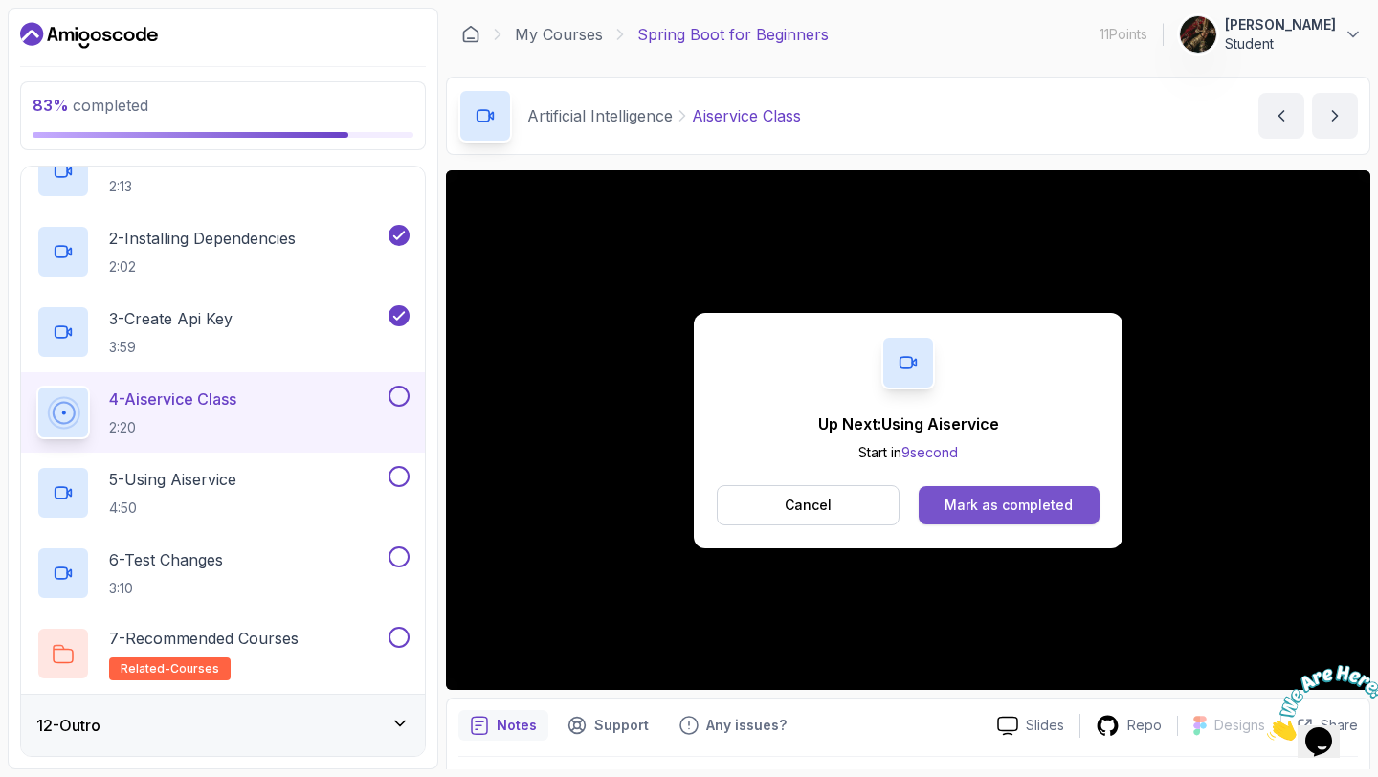
click at [974, 501] on div "Mark as completed" at bounding box center [1009, 505] width 128 height 19
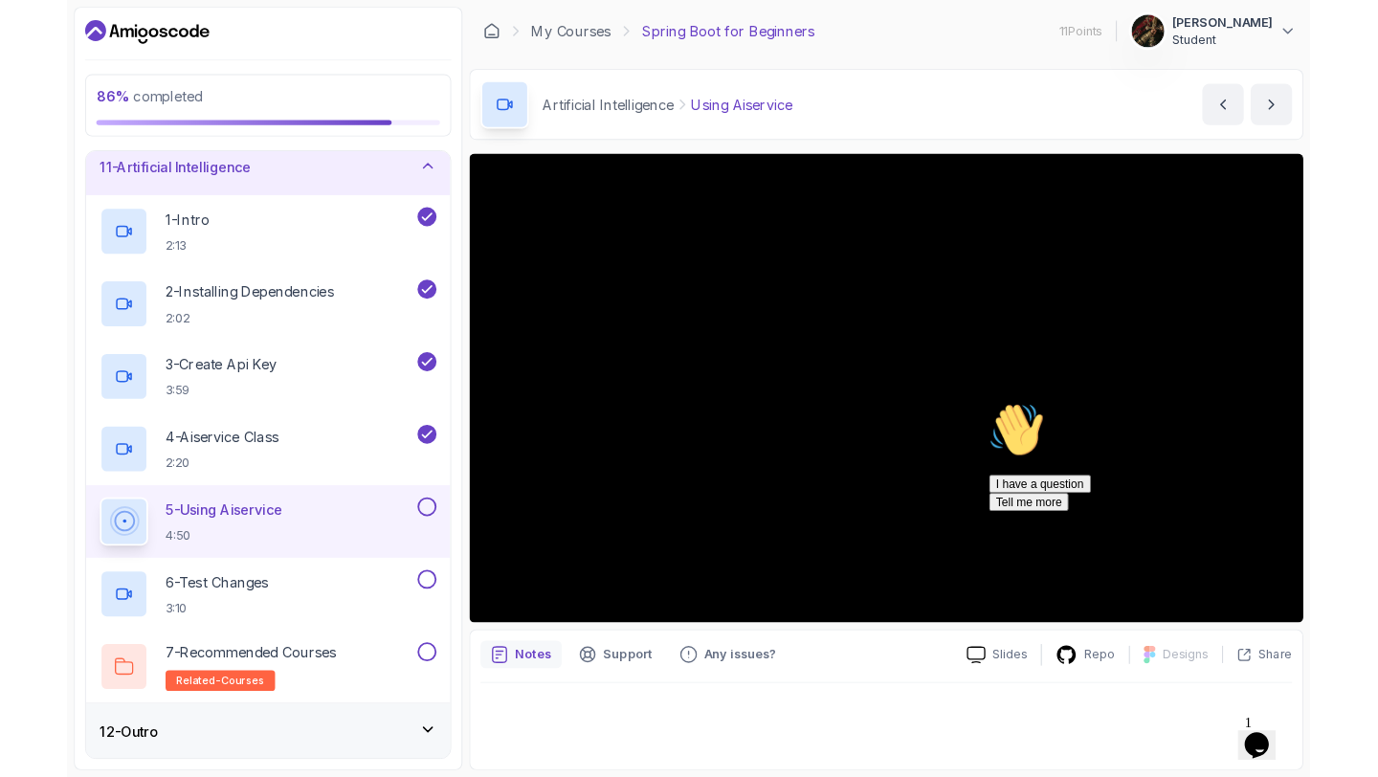
scroll to position [719, 0]
